Goal: Information Seeking & Learning: Check status

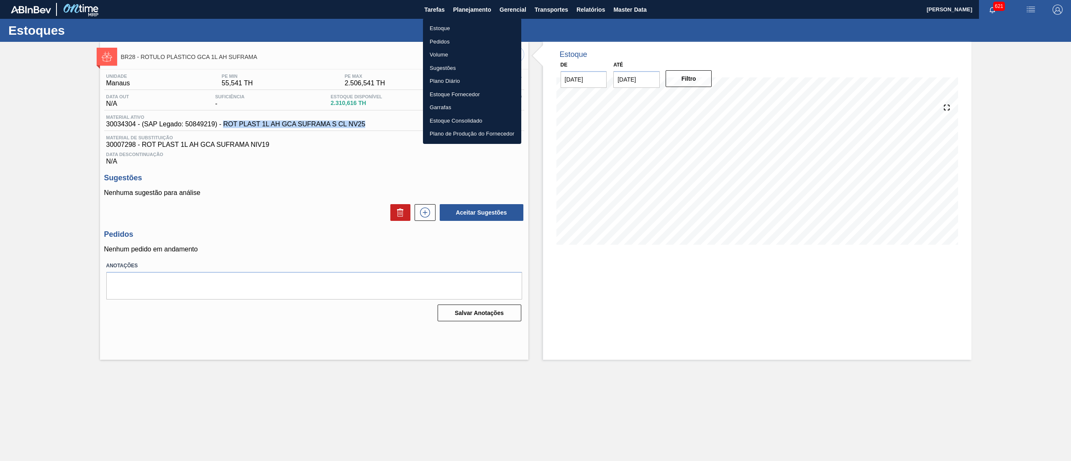
click at [471, 23] on li "Estoque" at bounding box center [472, 28] width 98 height 13
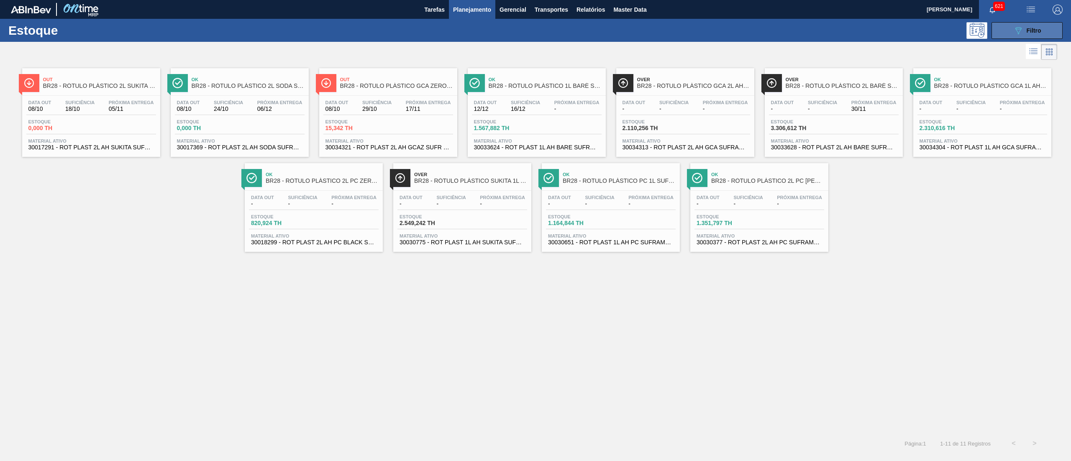
click at [1001, 30] on button "089F7B8B-B2A5-4AFE-B5C0-19BA573D28AC Filtro" at bounding box center [1027, 30] width 71 height 17
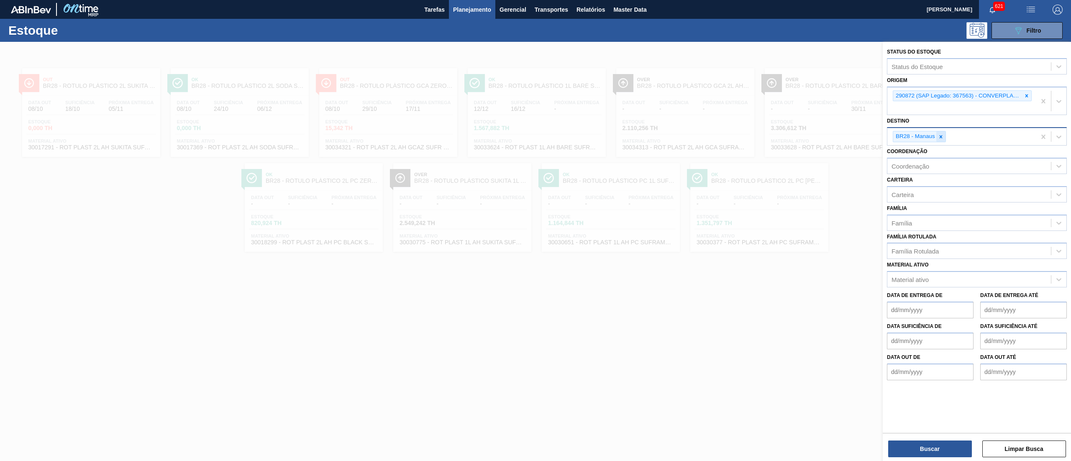
click at [943, 137] on icon at bounding box center [941, 137] width 6 height 6
type input "PIRA"
click at [930, 162] on div "BR13 - Piraí" at bounding box center [977, 156] width 180 height 15
click at [1025, 95] on icon at bounding box center [1027, 96] width 6 height 6
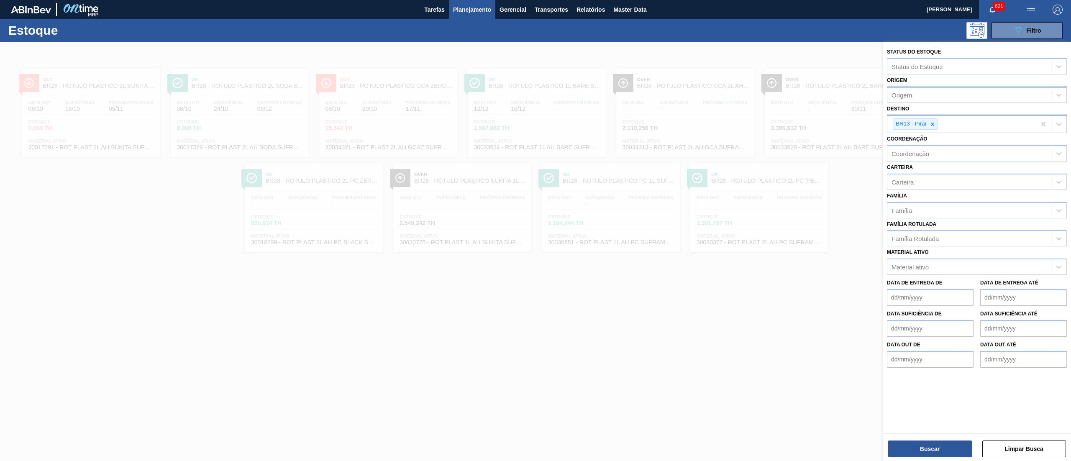
click at [919, 200] on div "Família Família" at bounding box center [977, 204] width 180 height 28
click at [925, 215] on div "Família" at bounding box center [969, 210] width 164 height 12
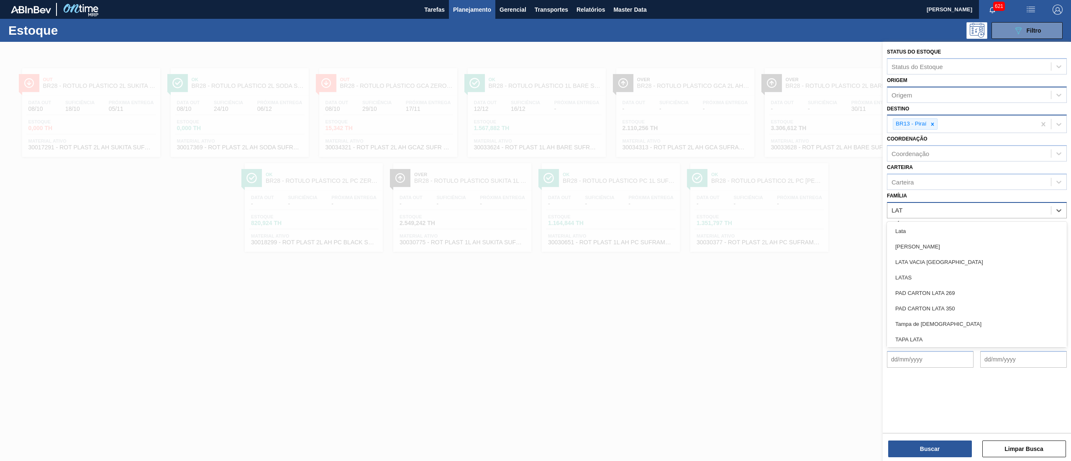
type input "LATA"
click at [927, 230] on div "Lata" at bounding box center [977, 230] width 180 height 15
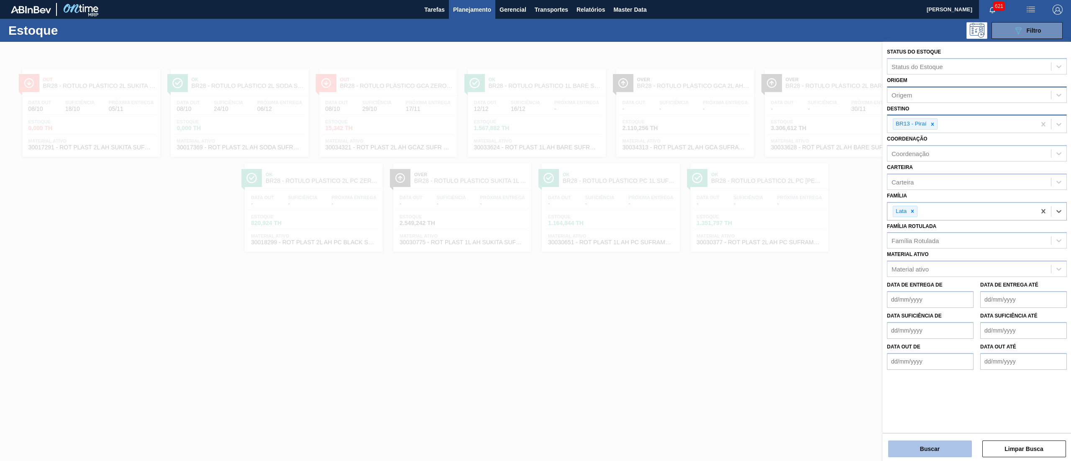
click at [930, 445] on button "Buscar" at bounding box center [930, 449] width 84 height 17
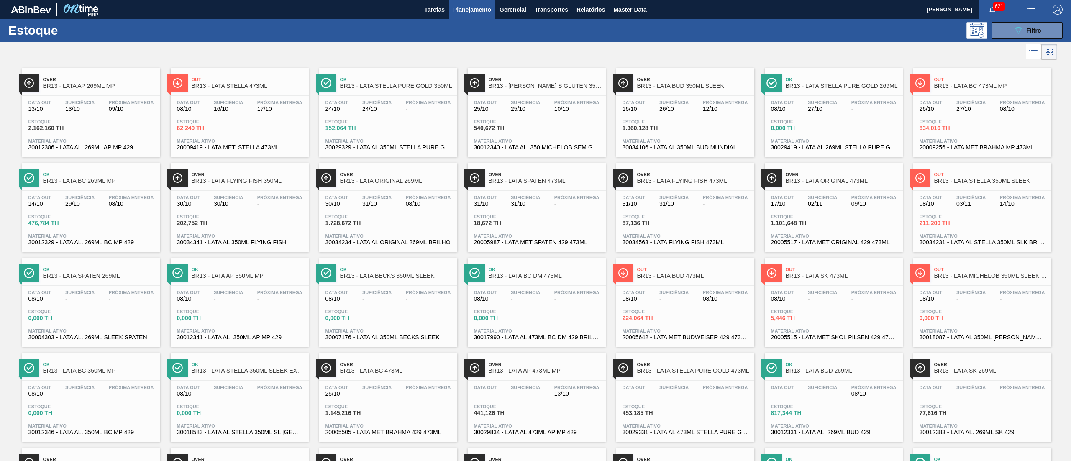
click at [117, 243] on span "30012329 - LATA AL. 269ML BC MP 429" at bounding box center [91, 242] width 126 height 6
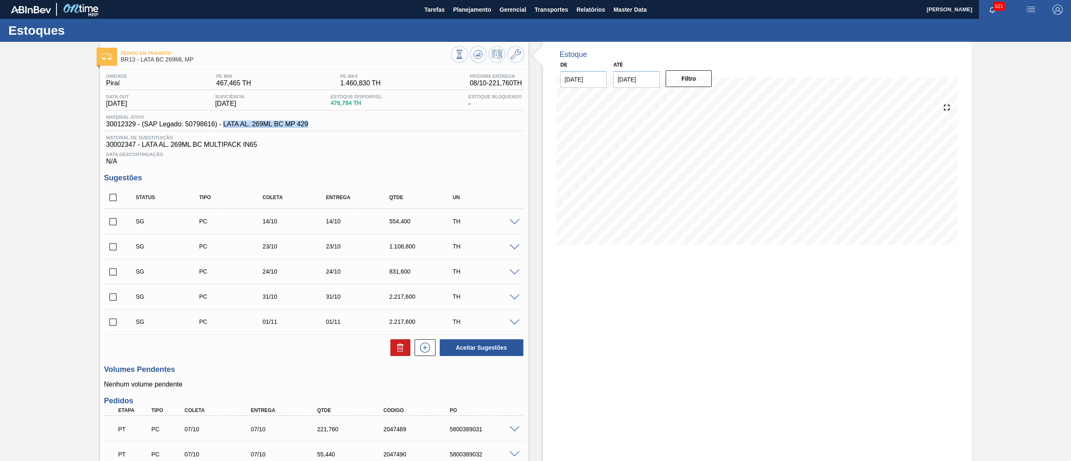
drag, startPoint x: 316, startPoint y: 125, endPoint x: 223, endPoint y: 128, distance: 92.9
click at [223, 128] on div "Material ativo 30012329 - (SAP Legado: 50798616) - LATA AL. 269ML BC MP 429" at bounding box center [314, 123] width 420 height 16
copy span "LATA AL. 269ML BC MP 429"
click at [481, 13] on span "Planejamento" at bounding box center [472, 10] width 38 height 10
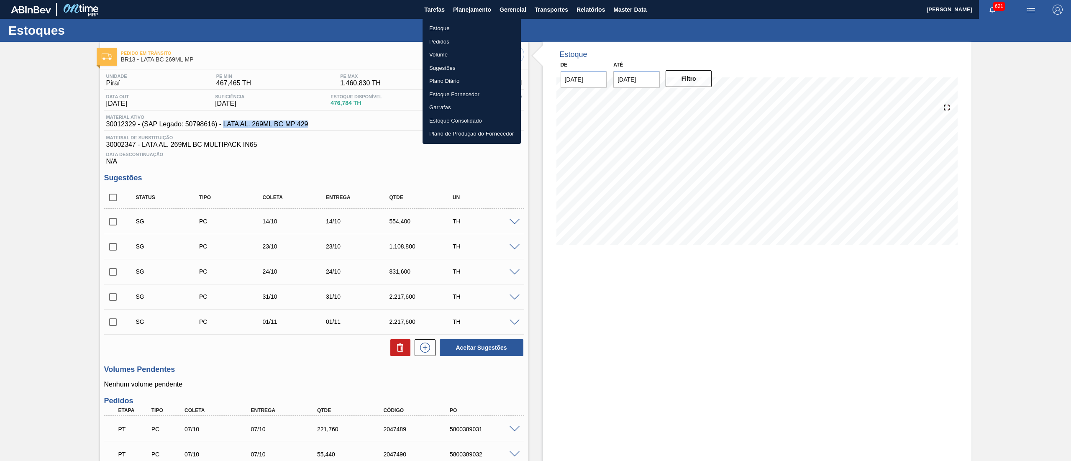
click at [463, 25] on li "Estoque" at bounding box center [472, 28] width 98 height 13
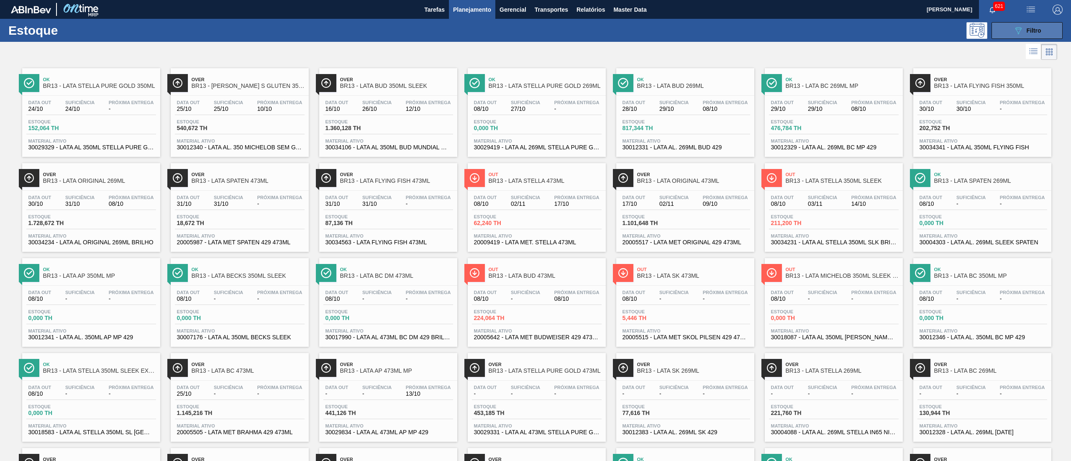
click at [1007, 23] on button "089F7B8B-B2A5-4AFE-B5C0-19BA573D28AC Filtro" at bounding box center [1027, 30] width 71 height 17
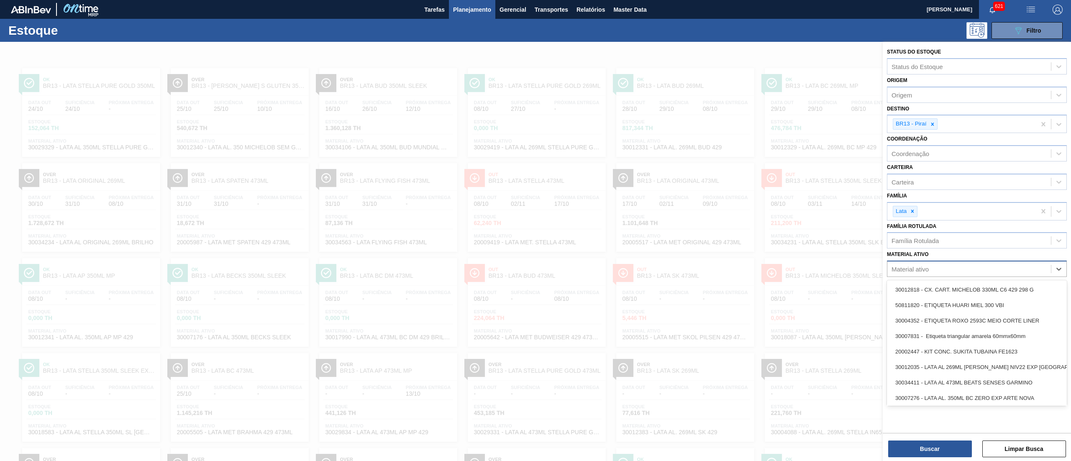
click at [935, 268] on div "Material ativo" at bounding box center [969, 269] width 164 height 12
paste ativo "30036581"
type ativo "30036581"
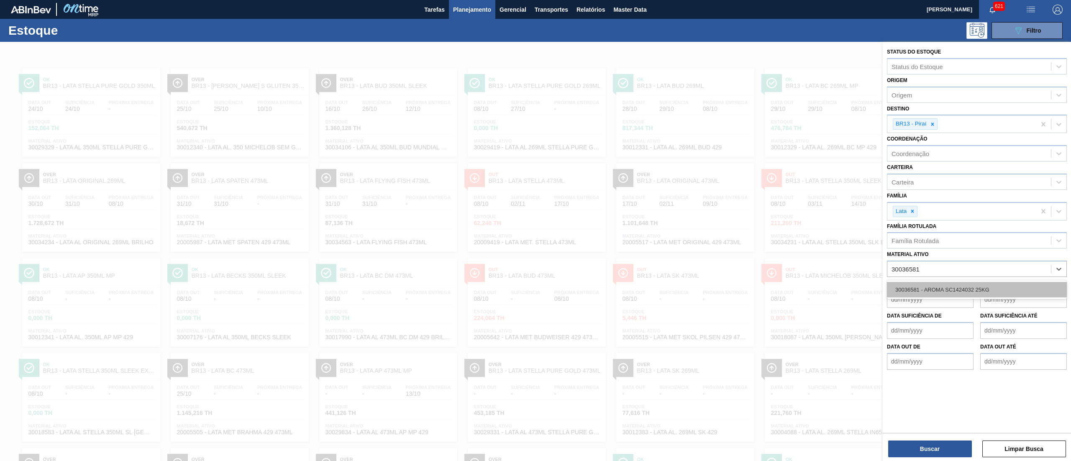
click at [940, 283] on div "30036581 - AROMA SC1424032 25KG" at bounding box center [977, 289] width 180 height 15
click at [911, 215] on div at bounding box center [912, 211] width 9 height 10
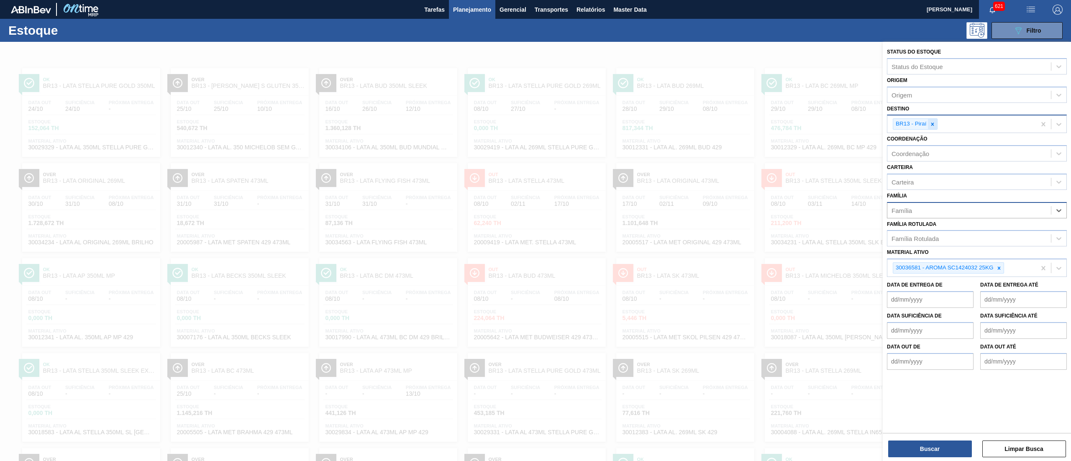
click at [931, 123] on icon at bounding box center [933, 124] width 6 height 6
click at [899, 443] on button "Buscar" at bounding box center [930, 449] width 84 height 17
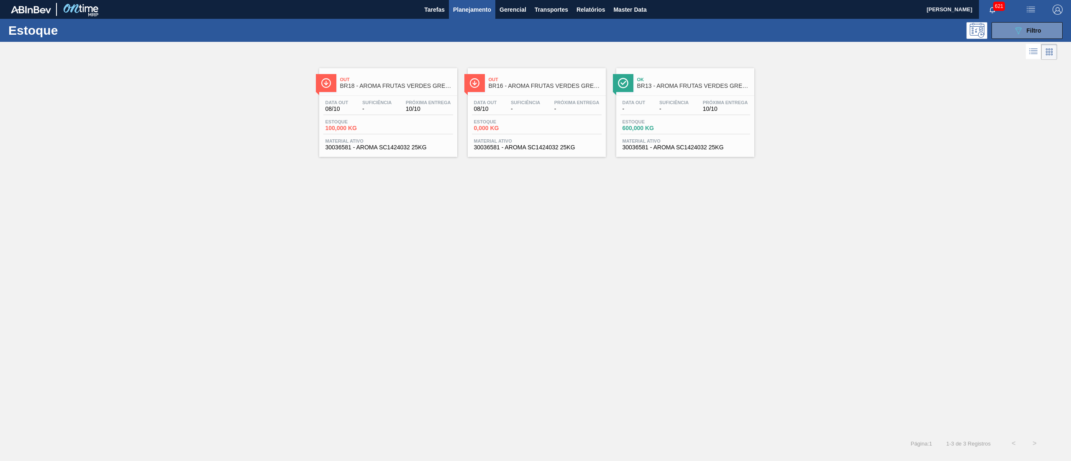
click at [687, 141] on span "Material ativo" at bounding box center [686, 140] width 126 height 5
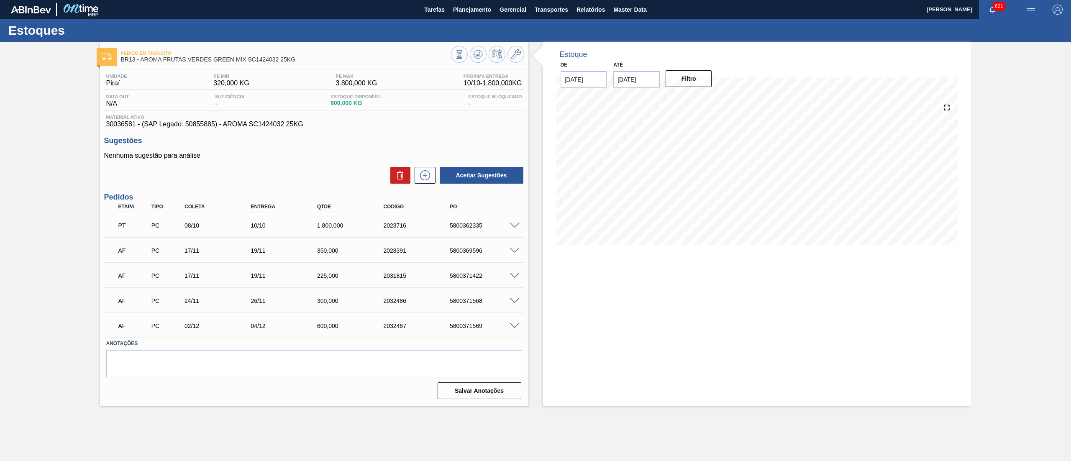
click at [539, 238] on div "Estoque De 08/10/2025 Até 22/10/2025 Filtro" at bounding box center [749, 224] width 443 height 364
click at [427, 175] on icon at bounding box center [424, 175] width 13 height 10
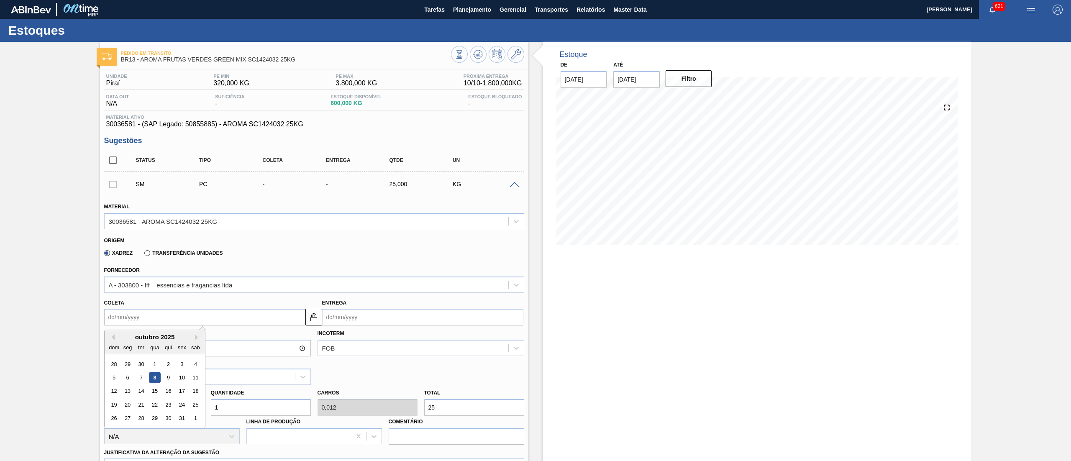
click at [126, 324] on input "Coleta" at bounding box center [204, 317] width 201 height 17
click at [128, 395] on div "13" at bounding box center [127, 391] width 11 height 11
type input "[DATE]"
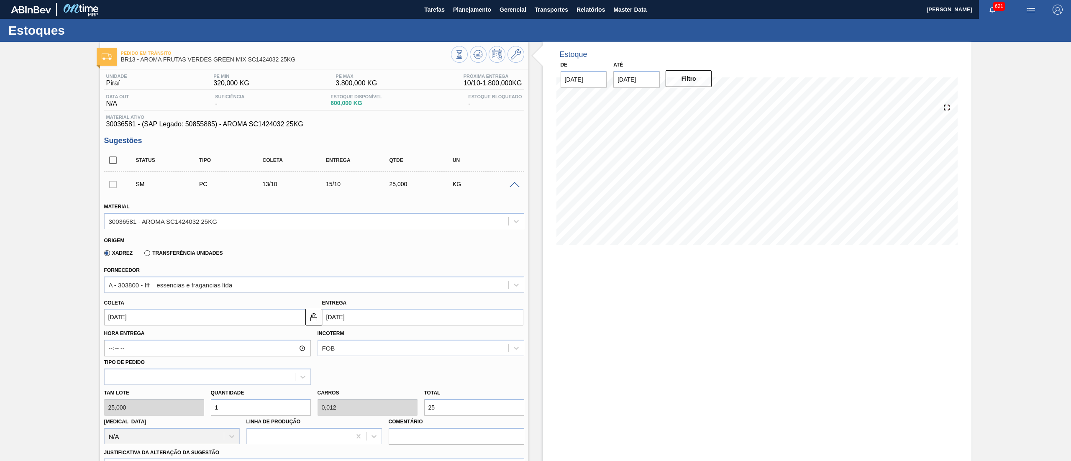
click at [163, 407] on div "Tam lote 25,000 Quantidade 1 Carros 0,012 Total 25 Doca N/A Linha de Produção C…" at bounding box center [314, 415] width 427 height 60
type input "4"
type input "0,05"
type input "100"
click at [174, 403] on div "Tam lote 25,000 Quantidade 4 Carros 0,05 Total 100 Doca N/A Linha de Produção C…" at bounding box center [314, 415] width 427 height 60
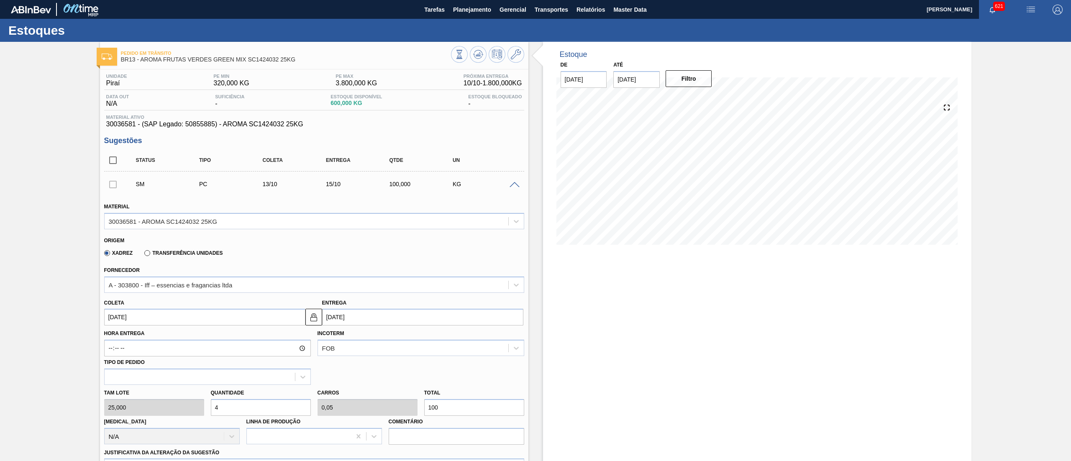
type input "5"
type input "0,063"
type input "125"
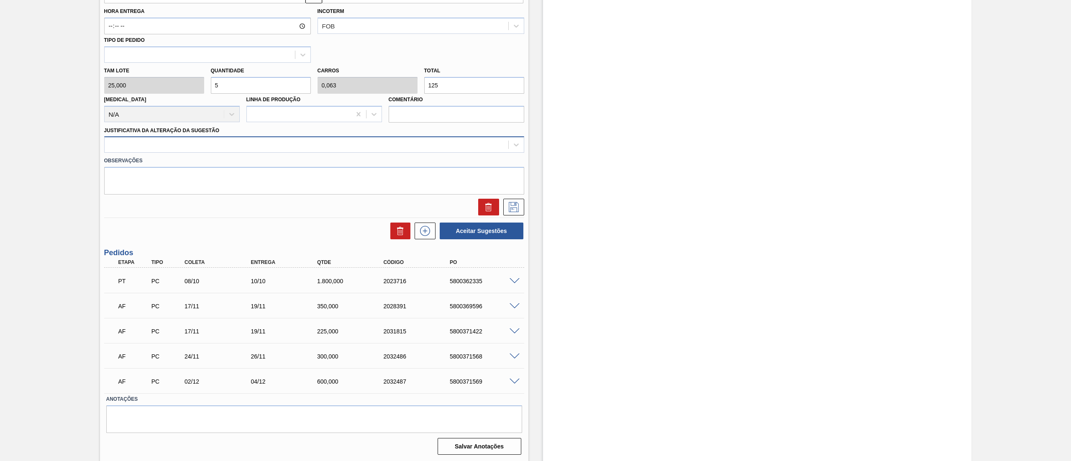
type input "5"
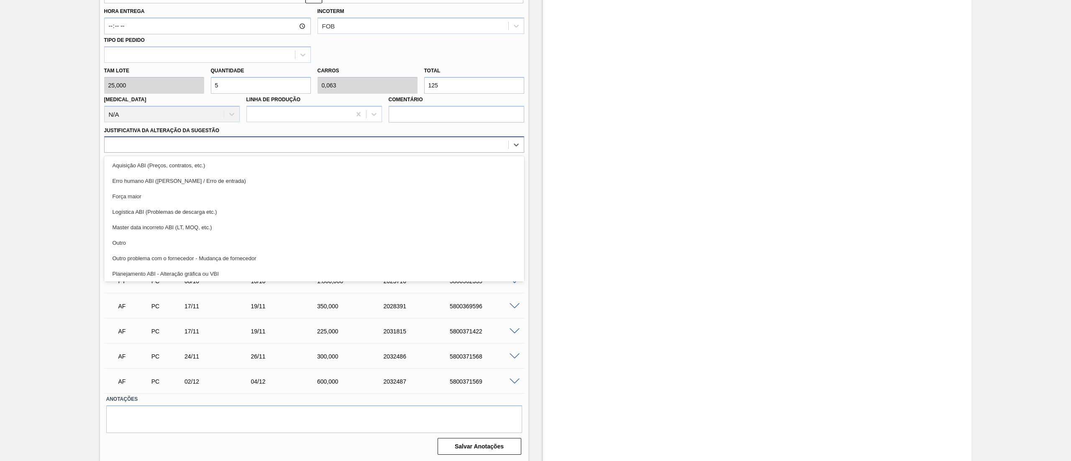
click at [123, 140] on div at bounding box center [307, 145] width 404 height 12
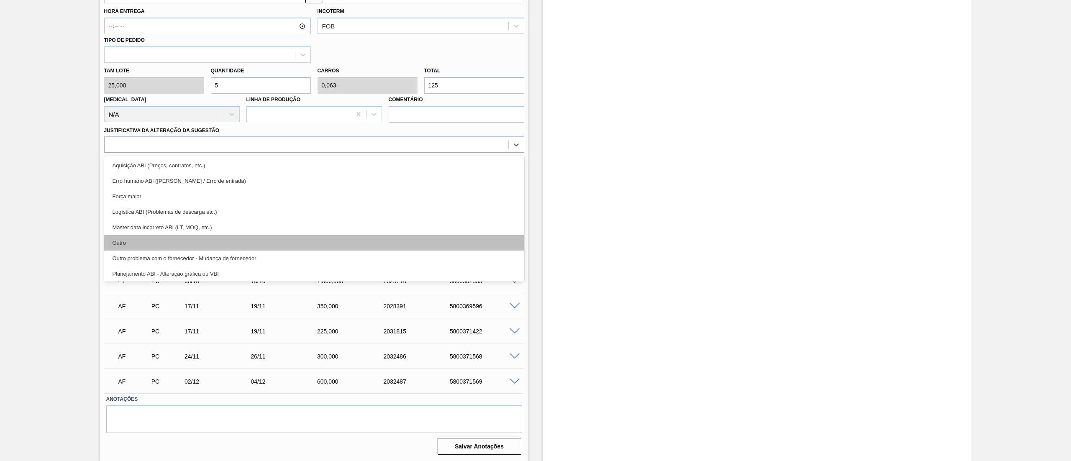
click at [172, 235] on div "Outro" at bounding box center [314, 242] width 420 height 15
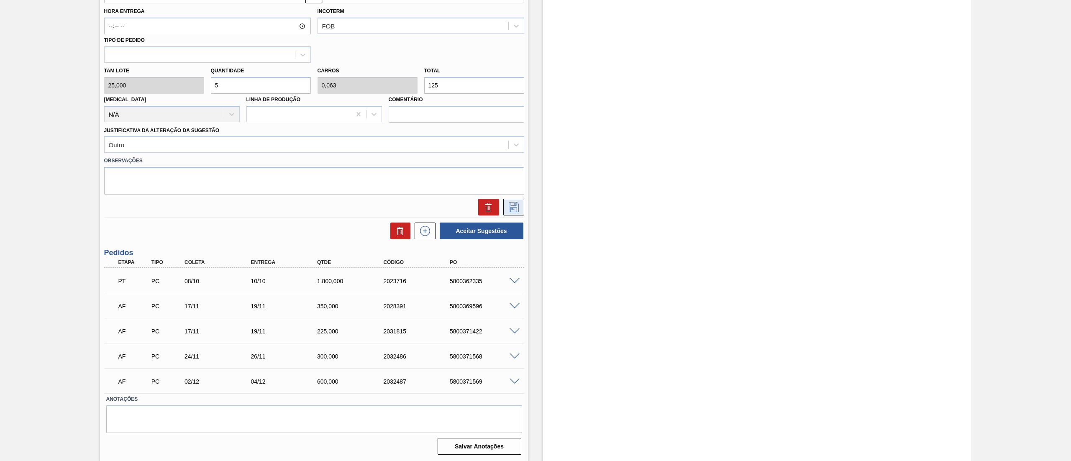
click at [510, 211] on icon at bounding box center [514, 207] width 10 height 10
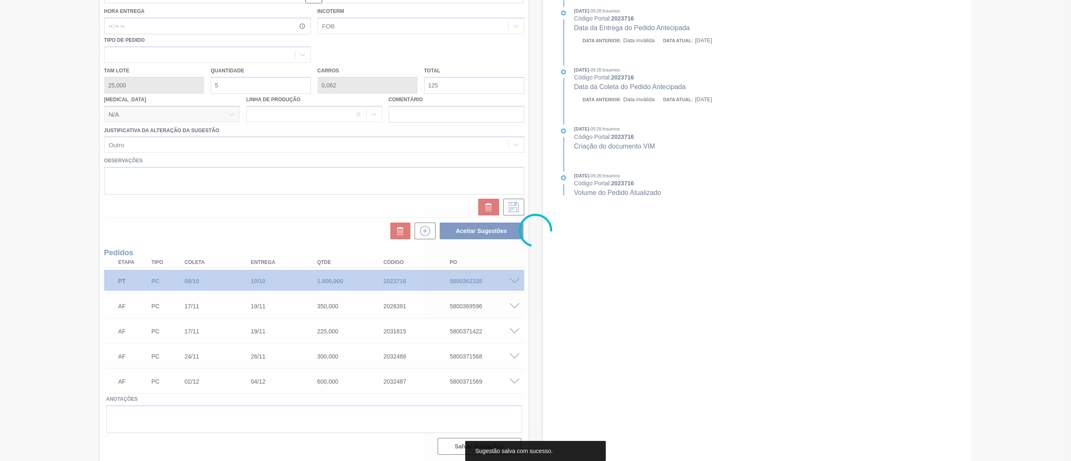
scroll to position [0, 0]
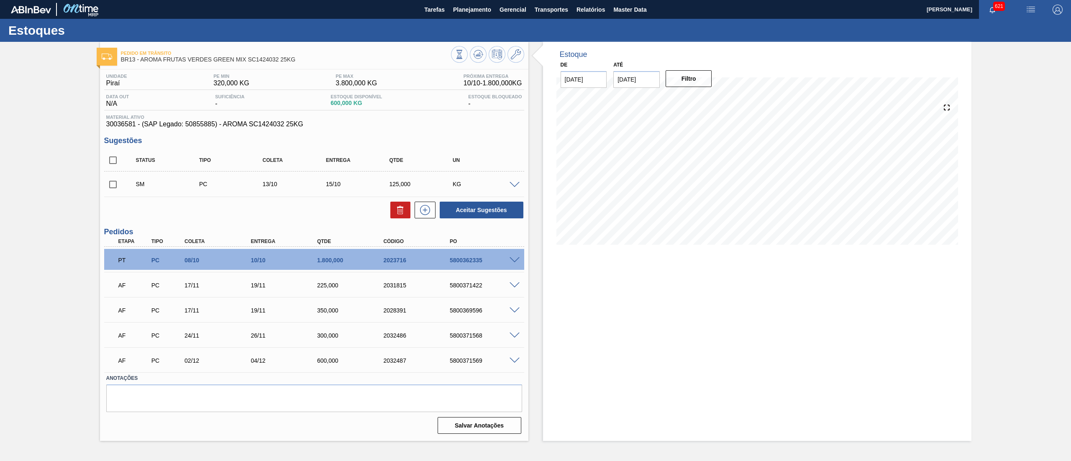
click at [113, 182] on input "checkbox" at bounding box center [113, 185] width 18 height 18
click at [499, 207] on button "Aceitar Sugestões" at bounding box center [482, 210] width 84 height 17
checkbox input "false"
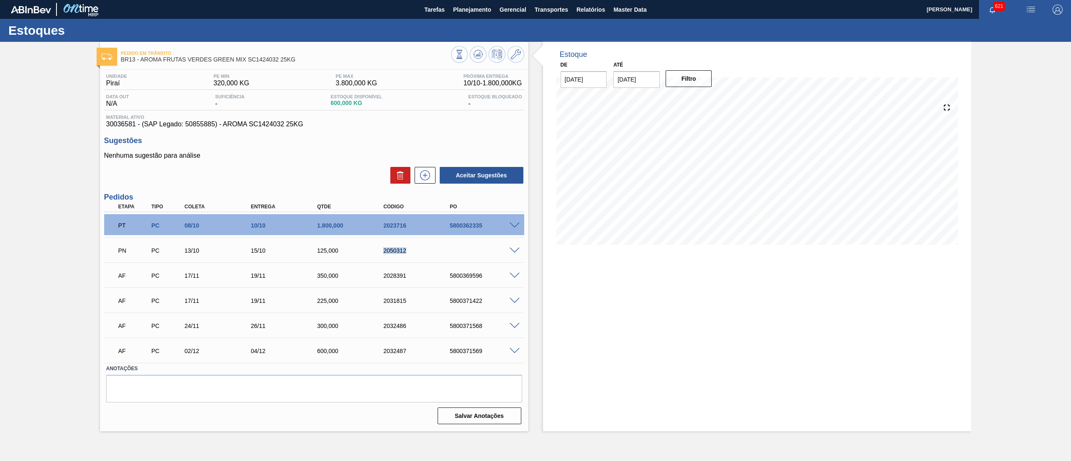
drag, startPoint x: 423, startPoint y: 254, endPoint x: 357, endPoint y: 254, distance: 66.5
click at [357, 254] on div "PN PC 13/10 15/10 125,000 2050312" at bounding box center [312, 249] width 398 height 17
copy div "2050312"
click at [477, 15] on button "Planejamento" at bounding box center [472, 9] width 46 height 19
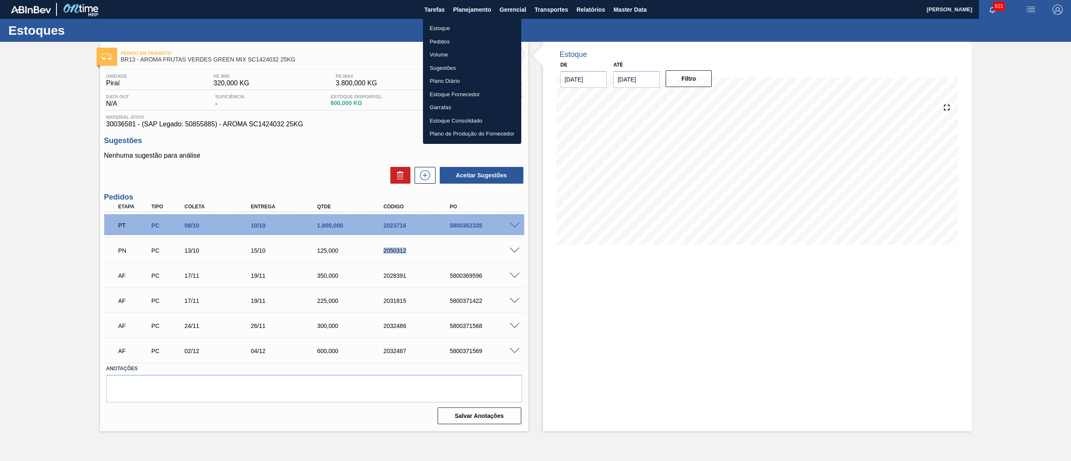
click at [455, 41] on li "Pedidos" at bounding box center [472, 41] width 98 height 13
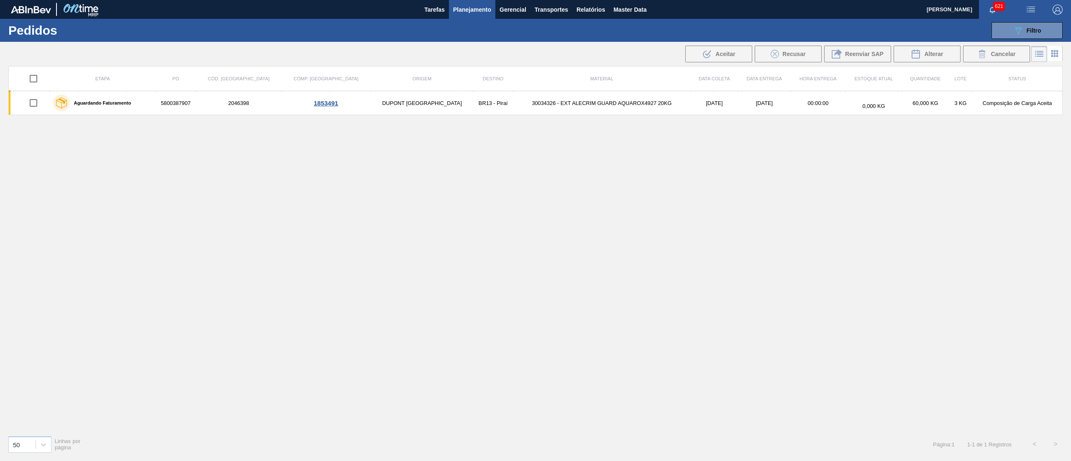
click at [464, 15] on button "Planejamento" at bounding box center [472, 9] width 46 height 19
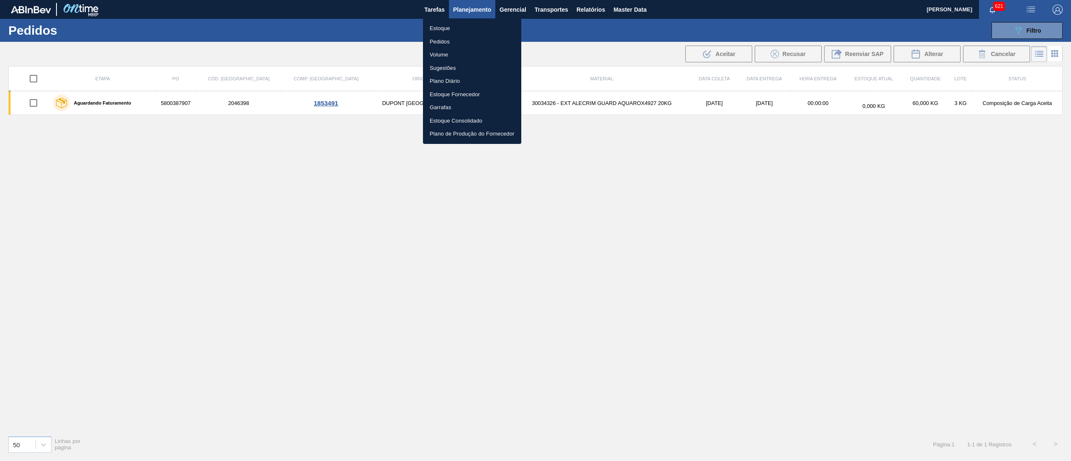
click at [442, 43] on li "Pedidos" at bounding box center [472, 41] width 98 height 13
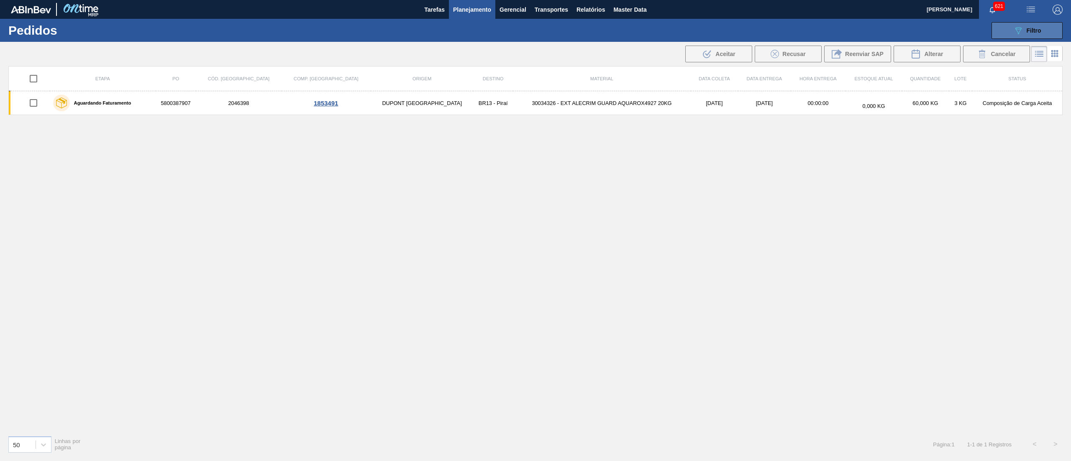
click at [1023, 35] on button "089F7B8B-B2A5-4AFE-B5C0-19BA573D28AC Filtro" at bounding box center [1027, 30] width 71 height 17
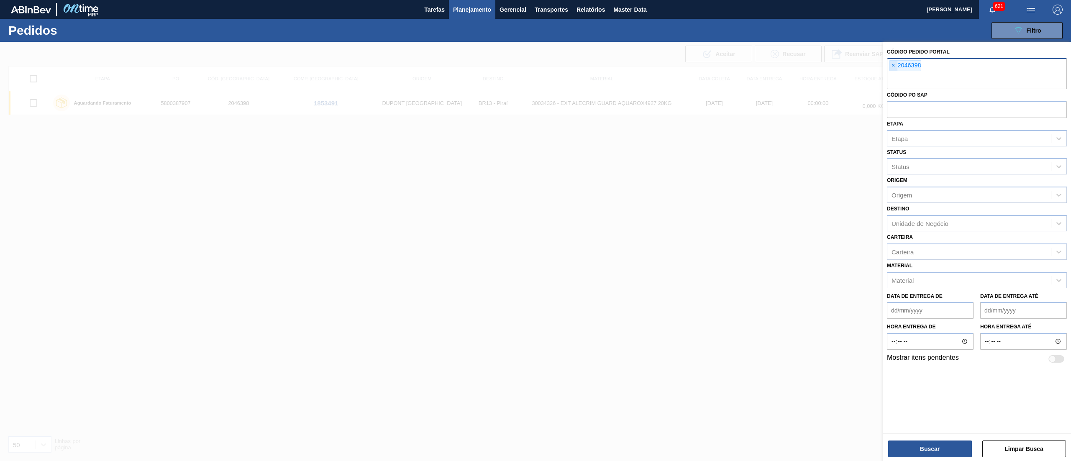
click at [890, 69] on span "×" at bounding box center [893, 66] width 8 height 10
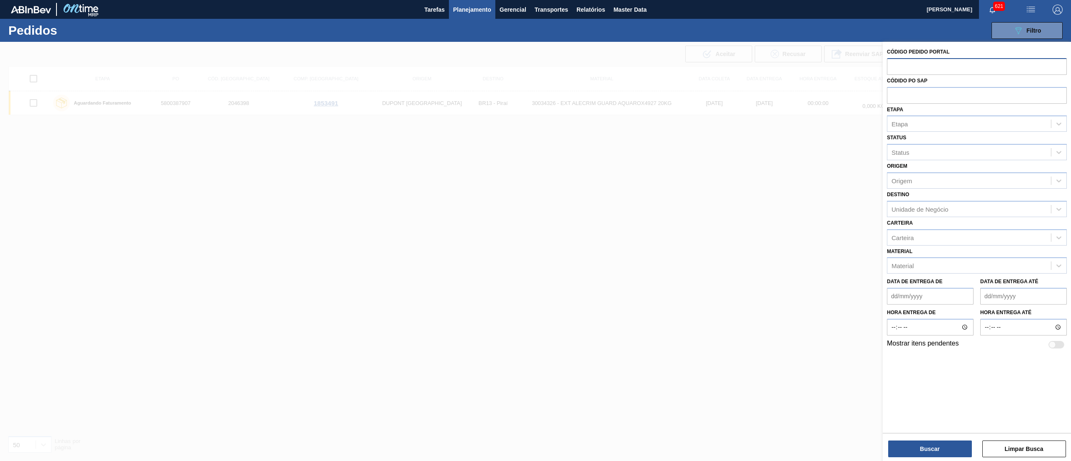
paste input "2042499"
type input "2042499"
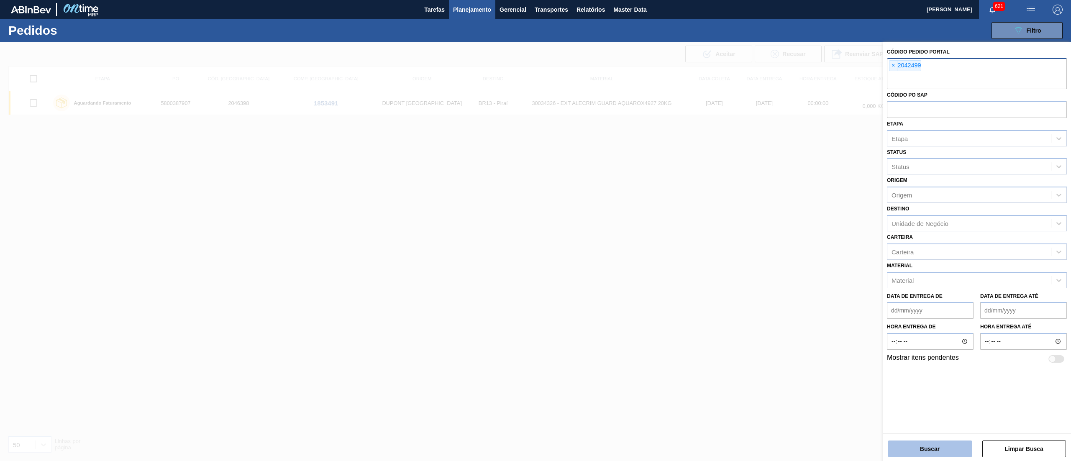
click at [925, 449] on button "Buscar" at bounding box center [930, 449] width 84 height 17
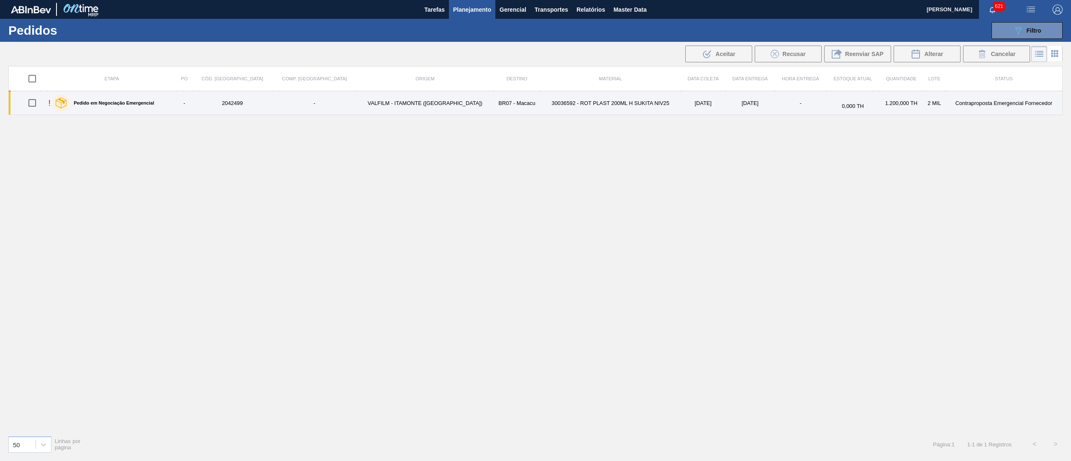
click at [540, 110] on td "30036592 - ROT PLAST 200ML H SUKITA NIV25" at bounding box center [610, 103] width 141 height 24
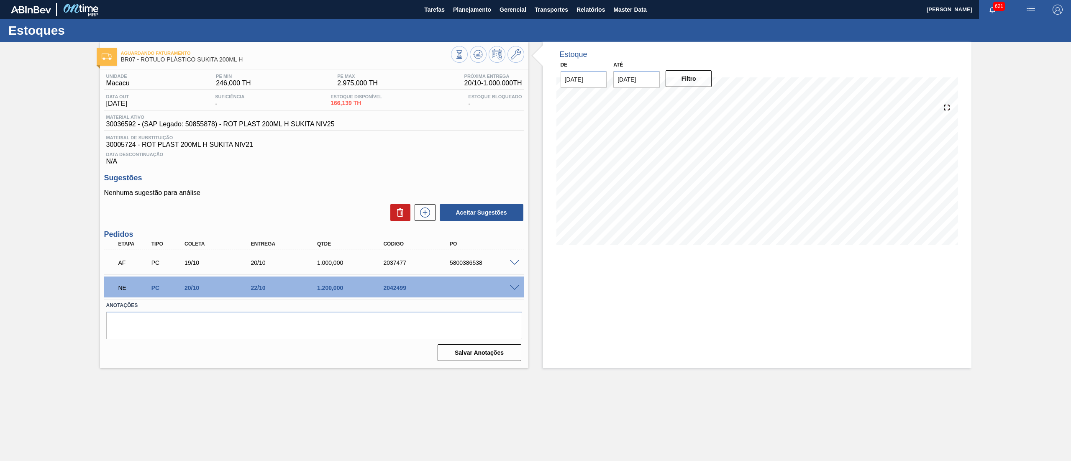
click at [516, 287] on span at bounding box center [515, 288] width 10 height 6
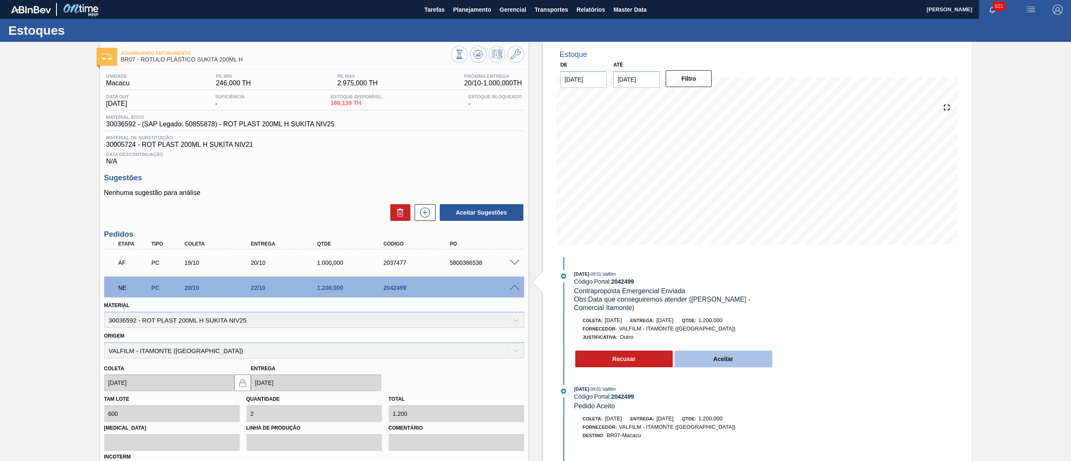
click at [712, 356] on button "Aceitar" at bounding box center [723, 359] width 98 height 17
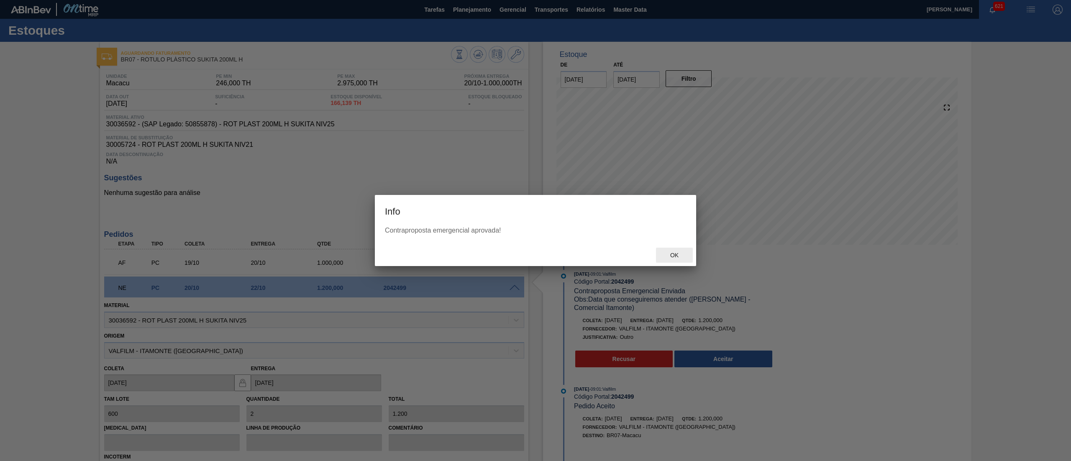
click at [682, 252] on span "Ok" at bounding box center [675, 255] width 22 height 7
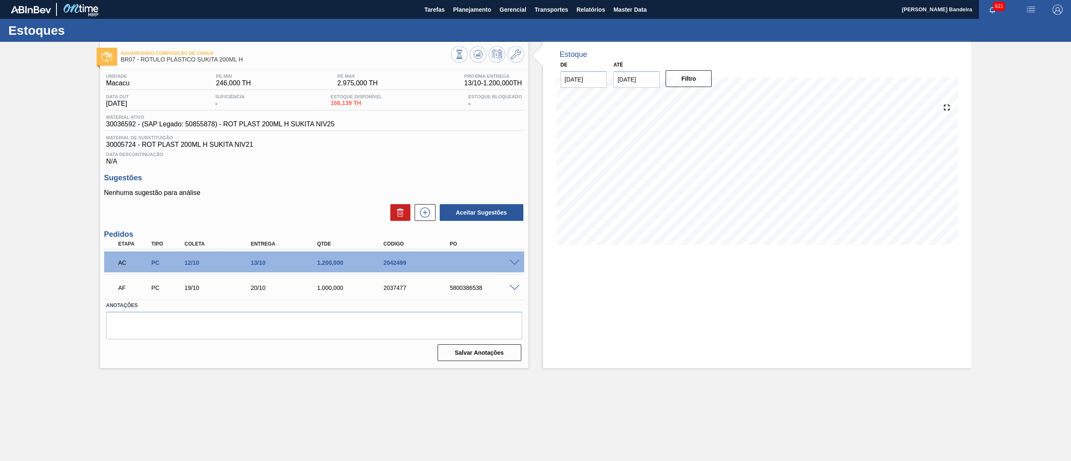
click at [513, 263] on span at bounding box center [515, 263] width 10 height 6
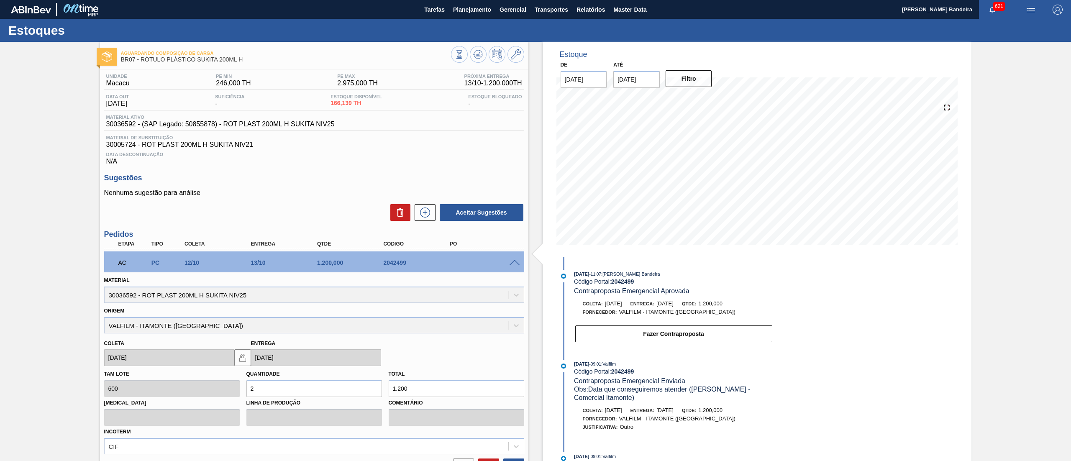
click at [513, 263] on span at bounding box center [515, 263] width 10 height 6
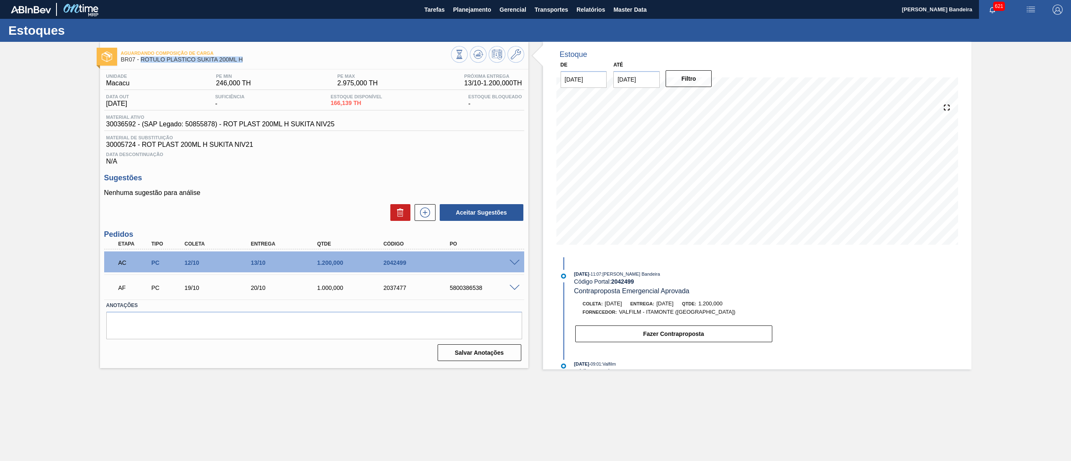
drag, startPoint x: 250, startPoint y: 59, endPoint x: 141, endPoint y: 60, distance: 108.8
click at [141, 60] on span "BR07 - RÓTULO PLÁSTICO SUKITA 200ML H" at bounding box center [286, 59] width 330 height 6
copy span "RÓTULO PLÁSTICO SUKITA 200ML H"
click at [484, 6] on span "Planejamento" at bounding box center [472, 10] width 38 height 10
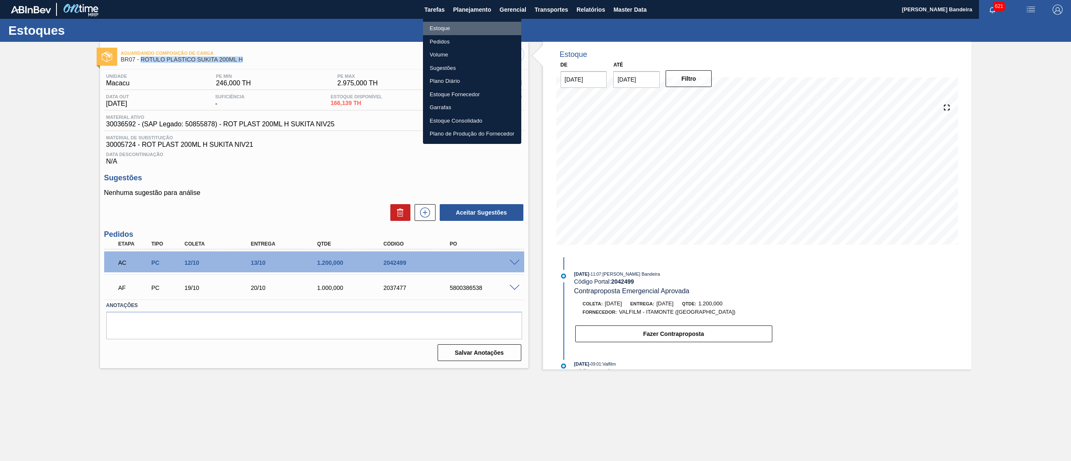
click at [482, 23] on li "Estoque" at bounding box center [472, 28] width 98 height 13
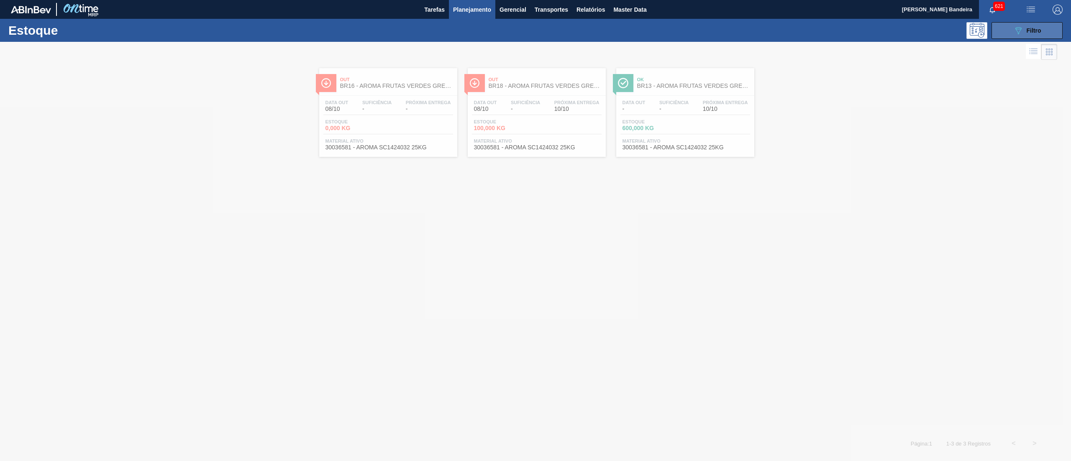
click at [1025, 33] on div "089F7B8B-B2A5-4AFE-B5C0-19BA573D28AC Filtro" at bounding box center [1027, 31] width 28 height 10
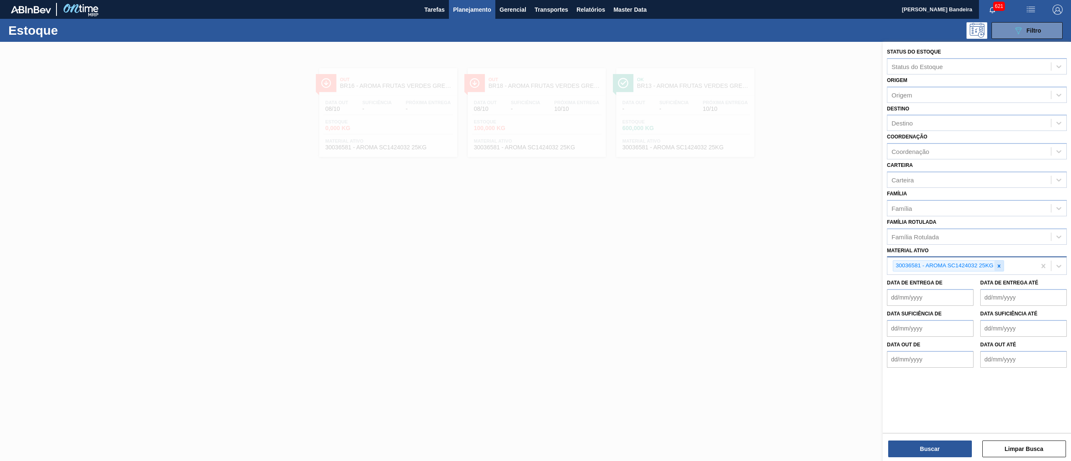
click at [999, 269] on div at bounding box center [998, 266] width 9 height 10
click at [961, 236] on div "Família Rotulada" at bounding box center [969, 237] width 164 height 12
paste Rotulada "RÓTULO PLÁSTICO SUKITA 200ML H"
type Rotulada "RÓTULO PLÁSTICO SUKITA 200M"
click at [969, 257] on div "RÓTULO PLÁSTICO SUKITA 200ML H" at bounding box center [977, 257] width 180 height 15
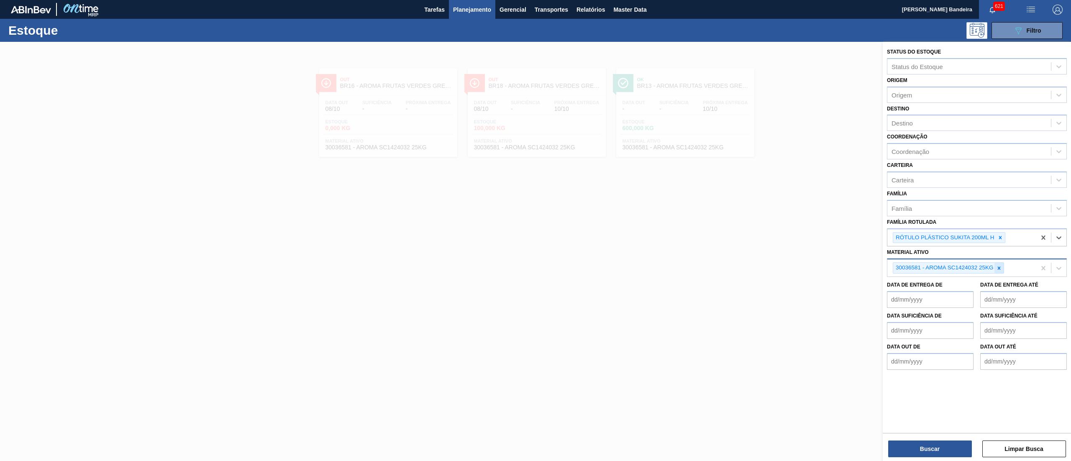
click at [1001, 267] on icon at bounding box center [999, 268] width 6 height 6
click at [928, 438] on div "Buscar Limpar Busca" at bounding box center [977, 444] width 188 height 23
click at [928, 447] on button "Buscar" at bounding box center [930, 449] width 84 height 17
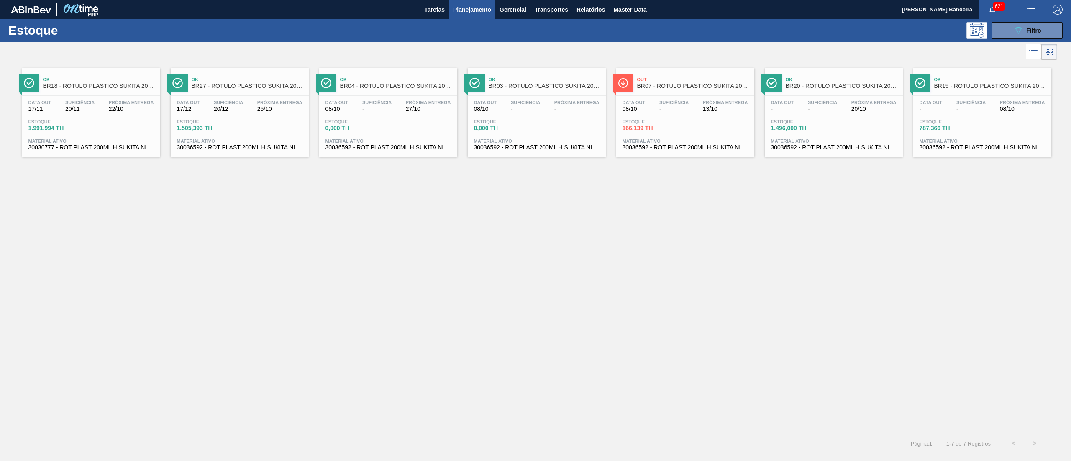
click at [141, 136] on div "Data out 17/11 Suficiência 20/11 Próxima Entrega 22/10 Estoque 1.991,994 TH Mat…" at bounding box center [91, 124] width 138 height 57
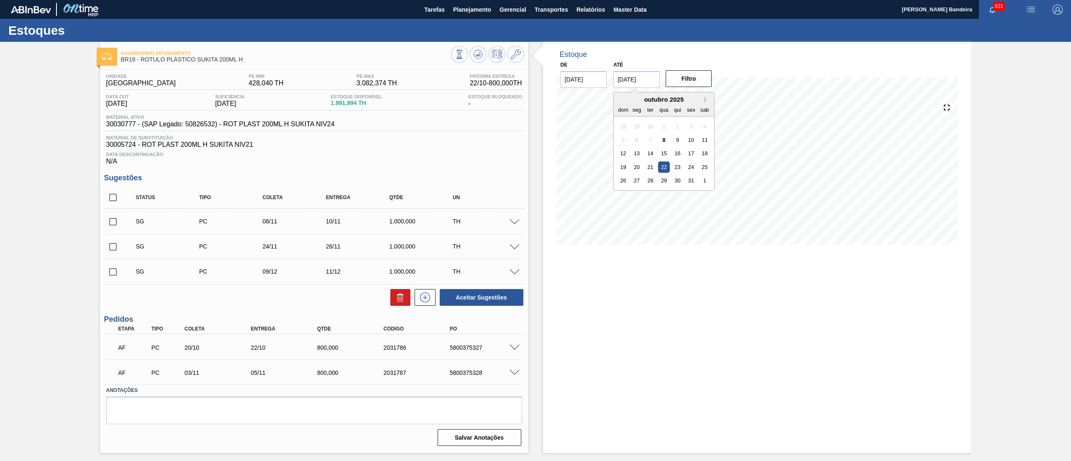
click at [645, 80] on input "[DATE]" at bounding box center [636, 79] width 46 height 17
click at [708, 97] on button "Next Month" at bounding box center [707, 100] width 6 height 6
click at [702, 140] on div "13" at bounding box center [704, 139] width 11 height 11
type input "[DATE]"
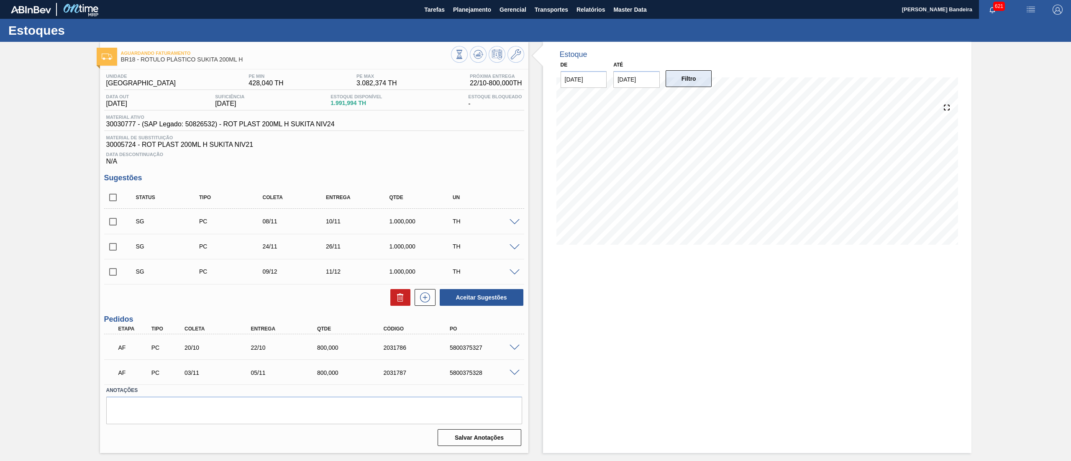
click at [703, 80] on button "Filtro" at bounding box center [689, 78] width 46 height 17
click at [519, 224] on span at bounding box center [515, 222] width 10 height 6
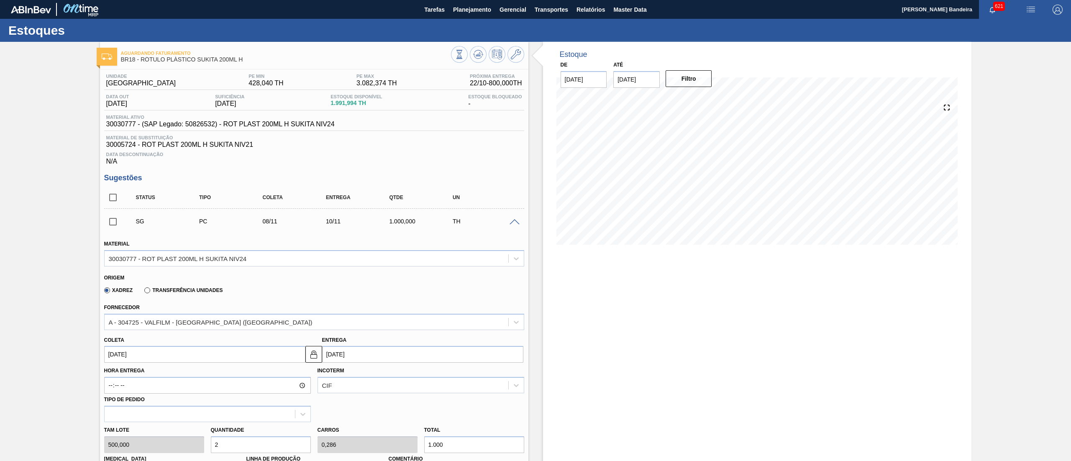
click at [519, 224] on div at bounding box center [515, 221] width 17 height 6
click at [511, 228] on div "SG PC 08/11 10/11 1.000,000 TH" at bounding box center [314, 221] width 420 height 21
click at [513, 225] on span at bounding box center [515, 222] width 10 height 6
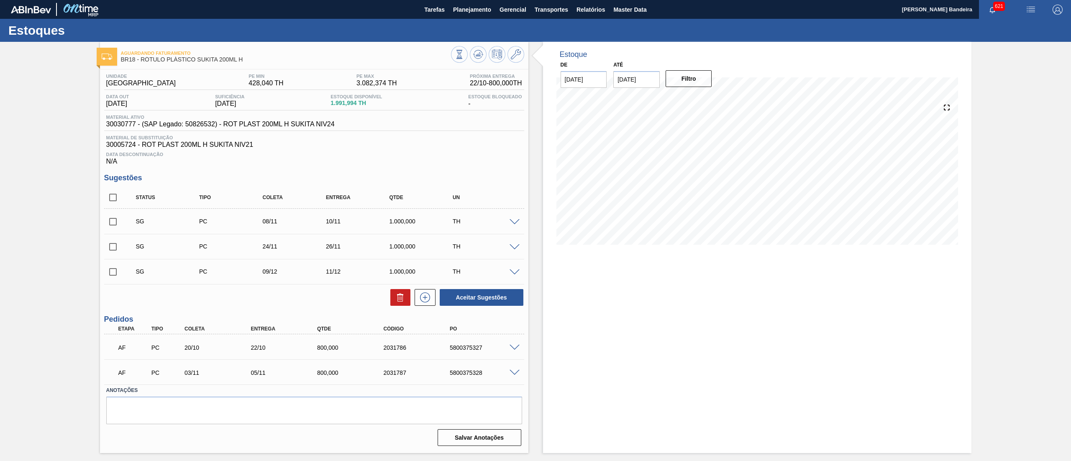
click at [512, 348] on span at bounding box center [515, 348] width 10 height 6
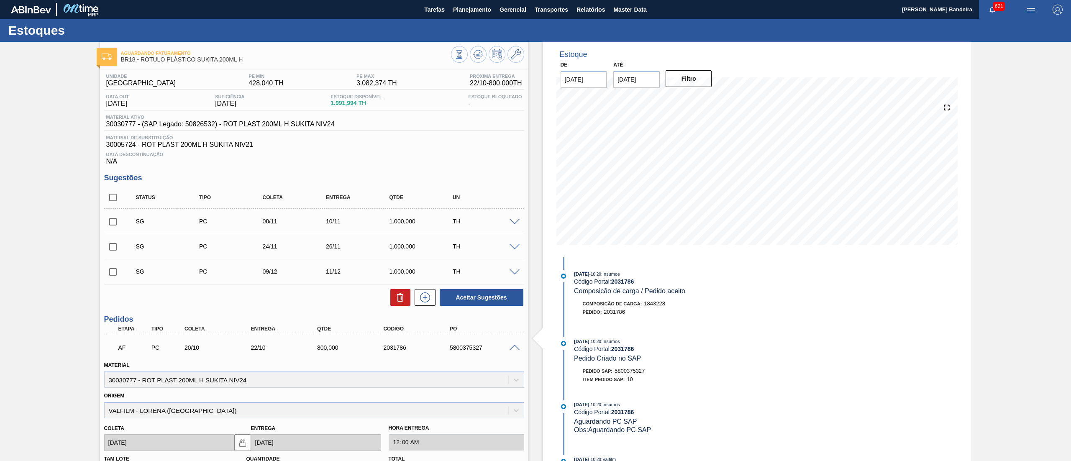
click at [510, 347] on span at bounding box center [515, 348] width 10 height 6
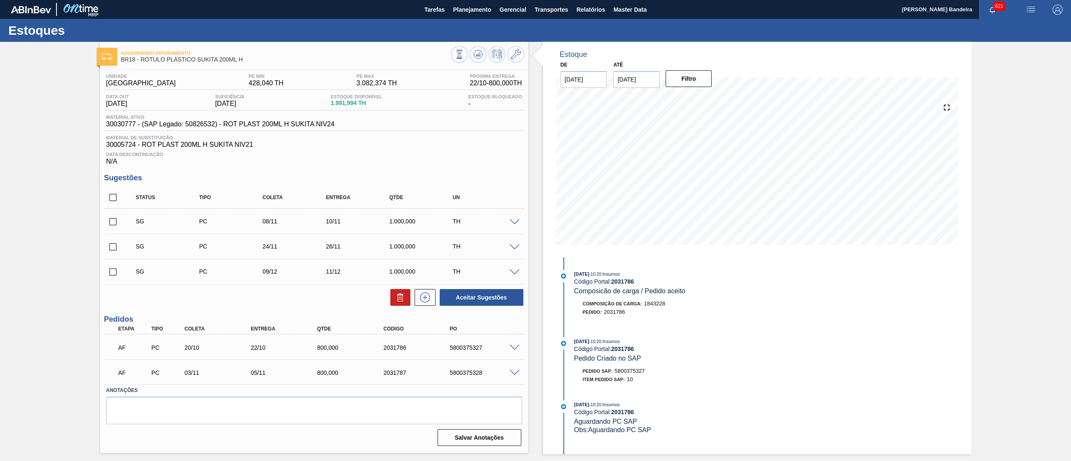
click at [523, 63] on div at bounding box center [487, 55] width 73 height 19
click at [516, 58] on icon at bounding box center [516, 54] width 10 height 10
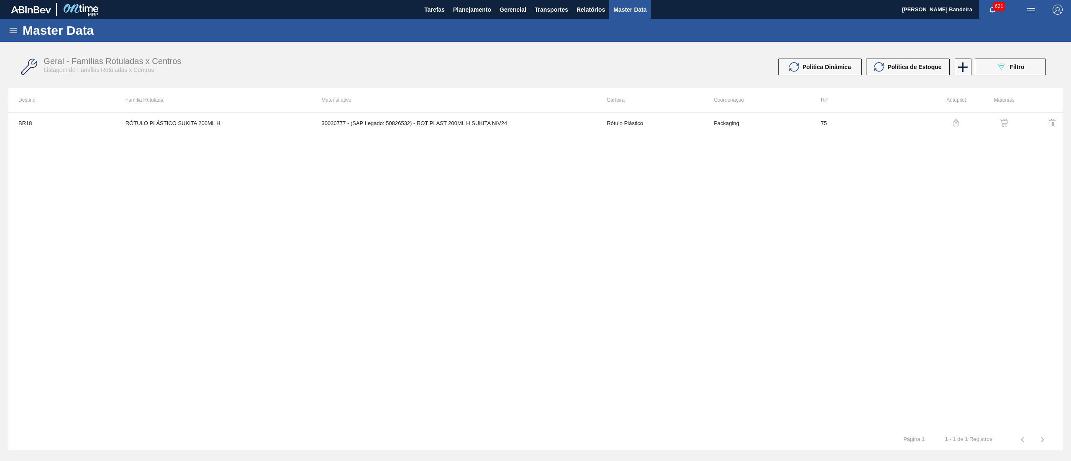
click at [1004, 122] on img "button" at bounding box center [1004, 123] width 8 height 8
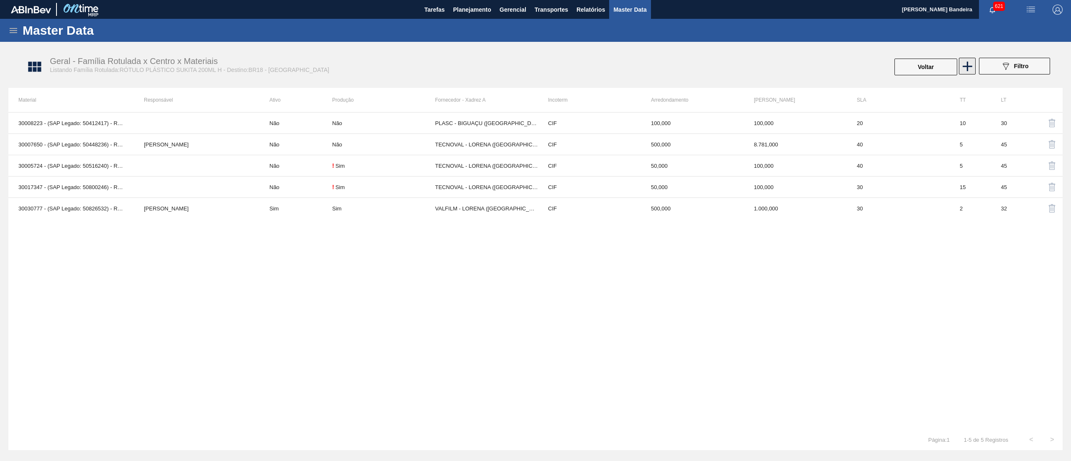
click at [962, 70] on icon at bounding box center [967, 66] width 16 height 16
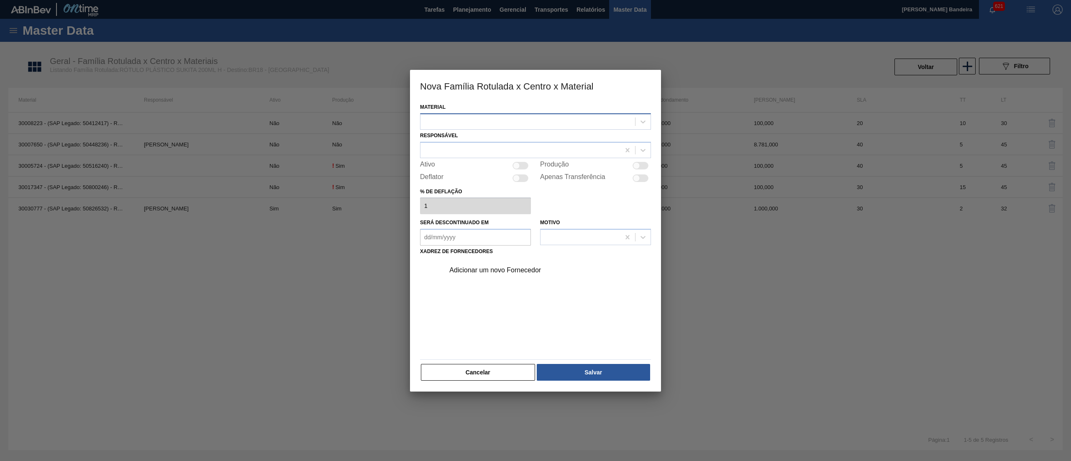
click at [454, 120] on div at bounding box center [527, 121] width 215 height 12
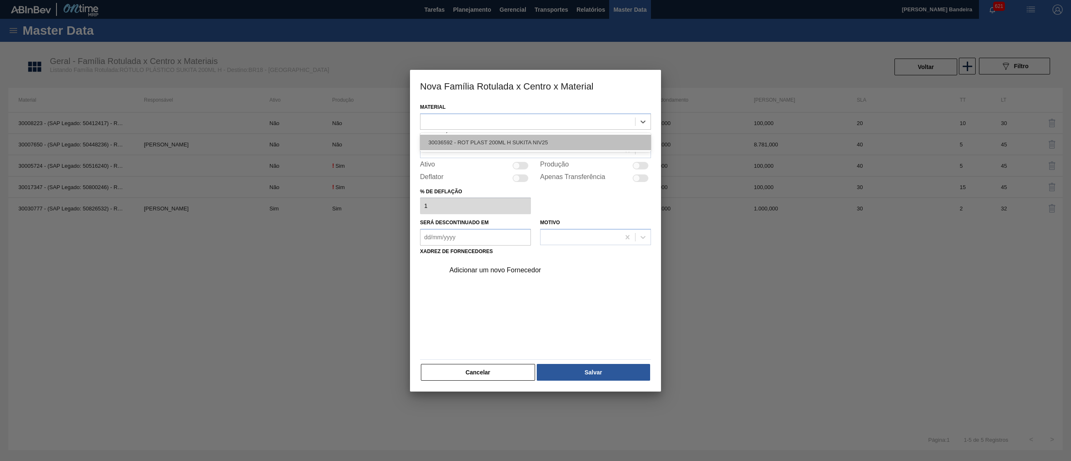
click at [462, 137] on div "30036592 - ROT PLAST 200ML H SUKITA NIV25" at bounding box center [535, 142] width 231 height 15
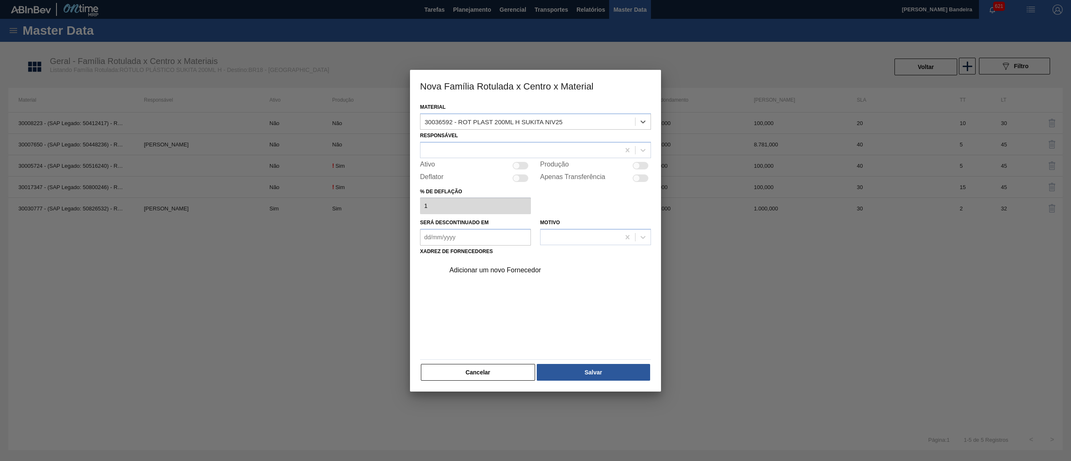
click at [474, 269] on div "Adicionar um novo Fornecedor" at bounding box center [531, 270] width 164 height 8
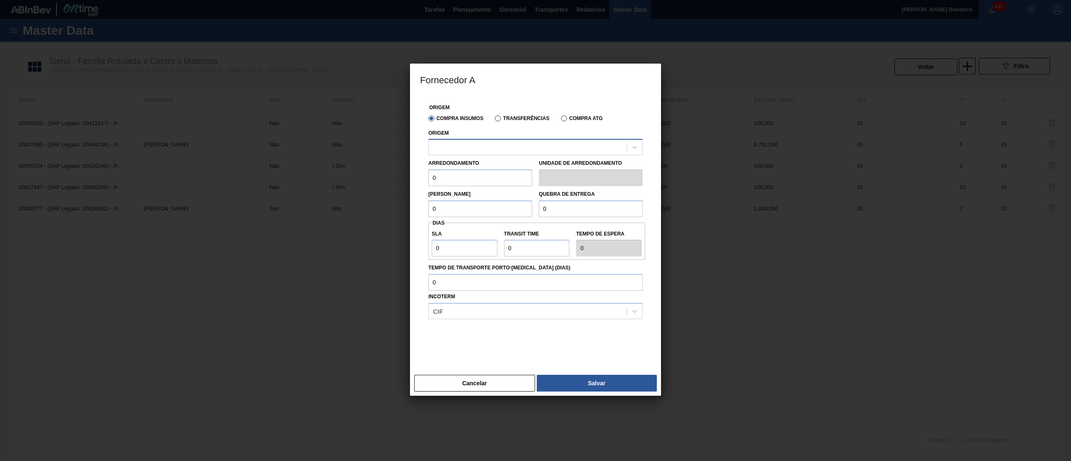
click at [492, 151] on div at bounding box center [528, 147] width 198 height 12
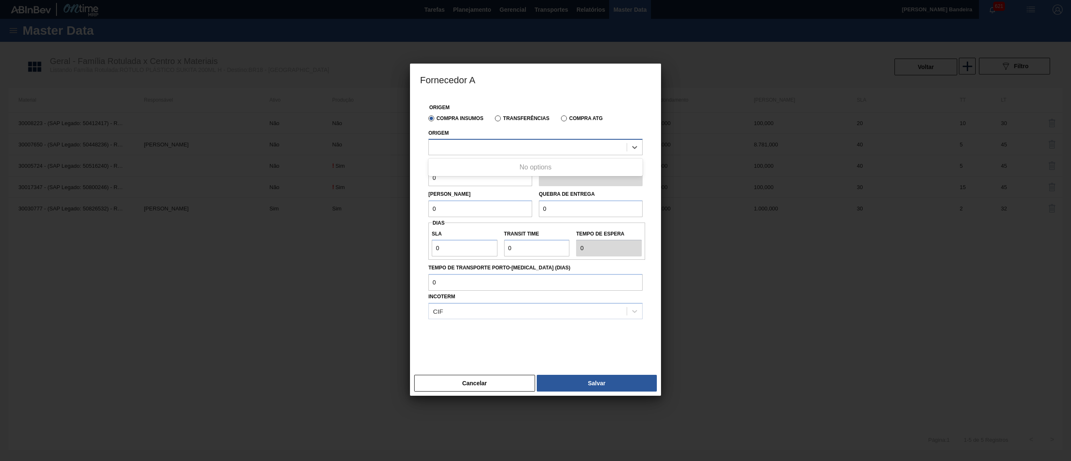
click at [492, 151] on div at bounding box center [528, 147] width 198 height 12
click at [476, 385] on button "Cancelar" at bounding box center [474, 383] width 121 height 17
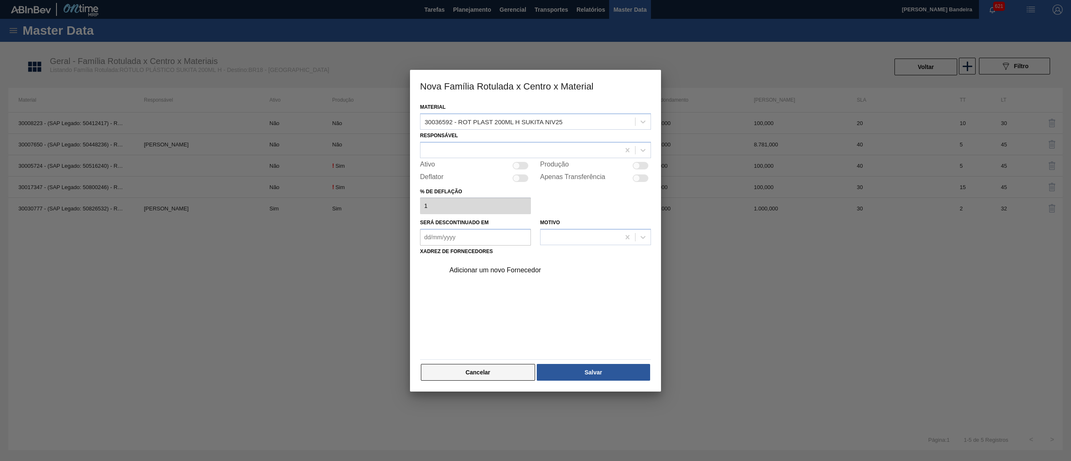
click at [498, 365] on button "Cancelar" at bounding box center [478, 372] width 114 height 17
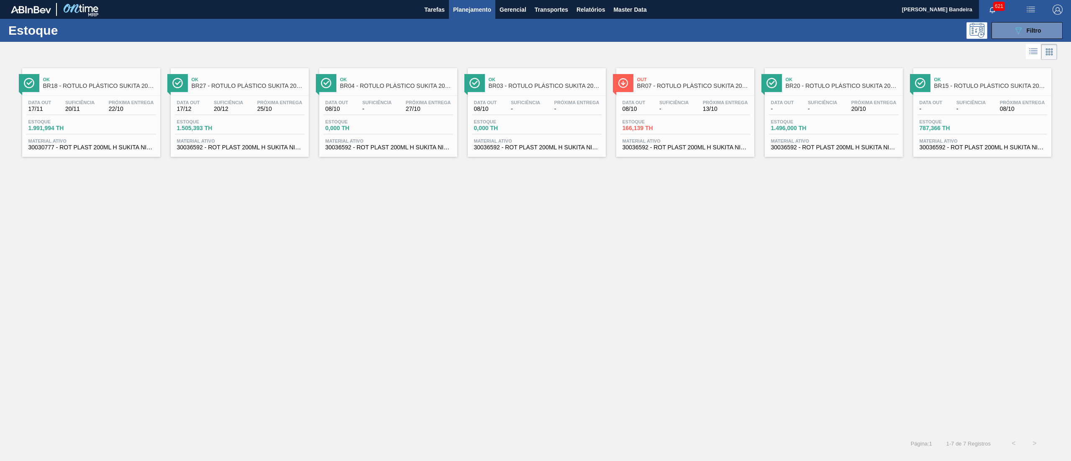
click at [278, 147] on span "30036592 - ROT PLAST 200ML H SUKITA NIV25" at bounding box center [240, 147] width 126 height 6
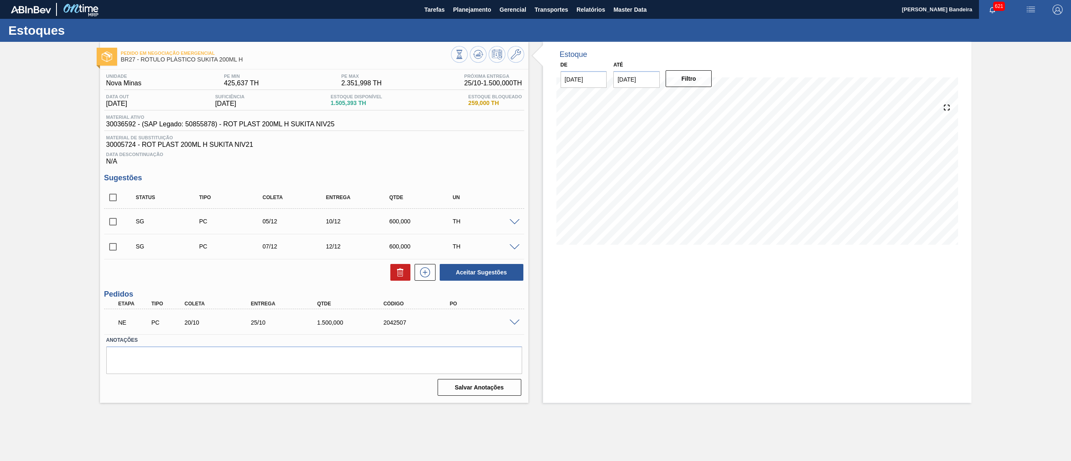
click at [511, 323] on span at bounding box center [515, 323] width 10 height 6
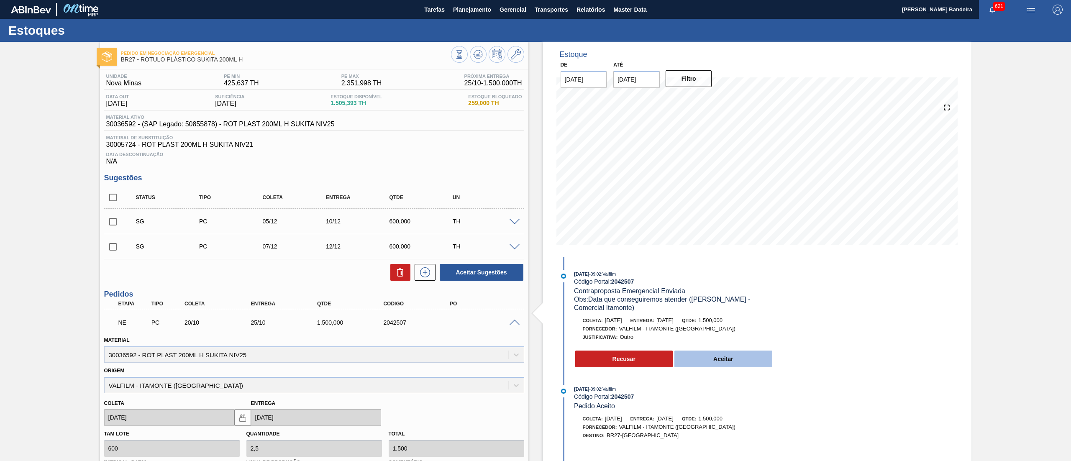
click at [727, 356] on button "Aceitar" at bounding box center [723, 359] width 98 height 17
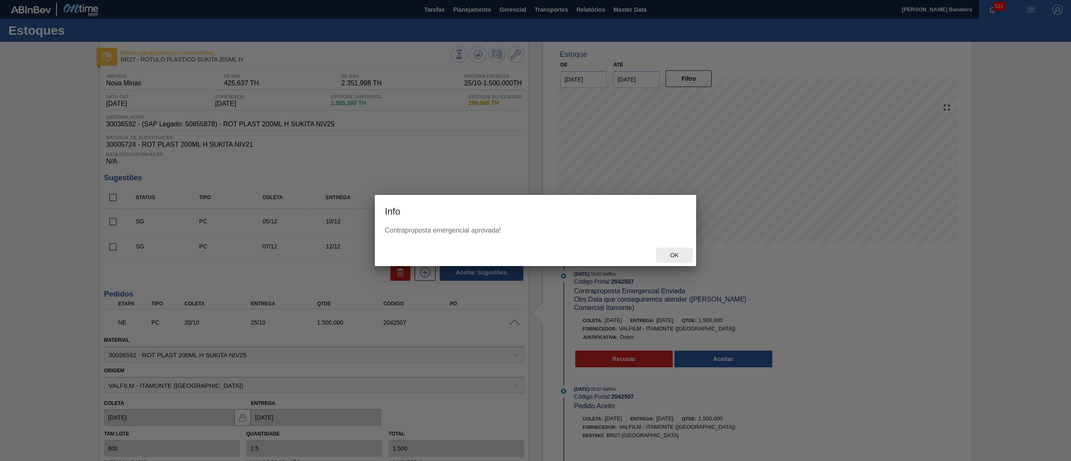
click at [678, 256] on span "Ok" at bounding box center [675, 255] width 22 height 7
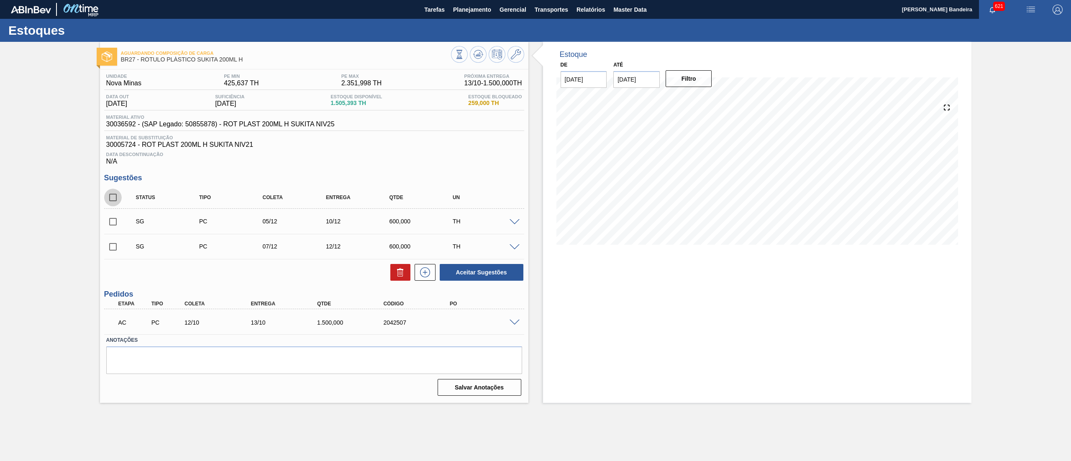
click at [114, 205] on input "checkbox" at bounding box center [113, 198] width 18 height 18
checkbox input "true"
click at [488, 271] on button "Aceitar Sugestões" at bounding box center [482, 272] width 84 height 17
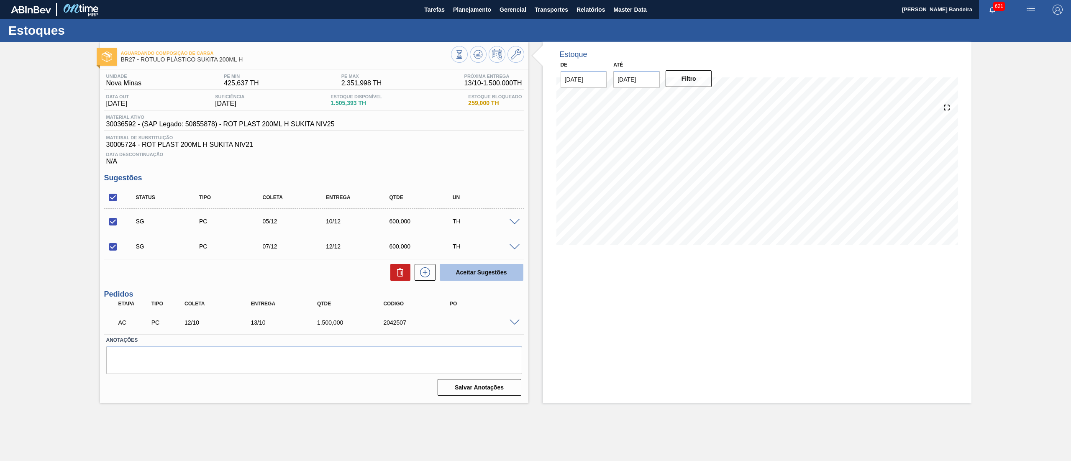
checkbox input "false"
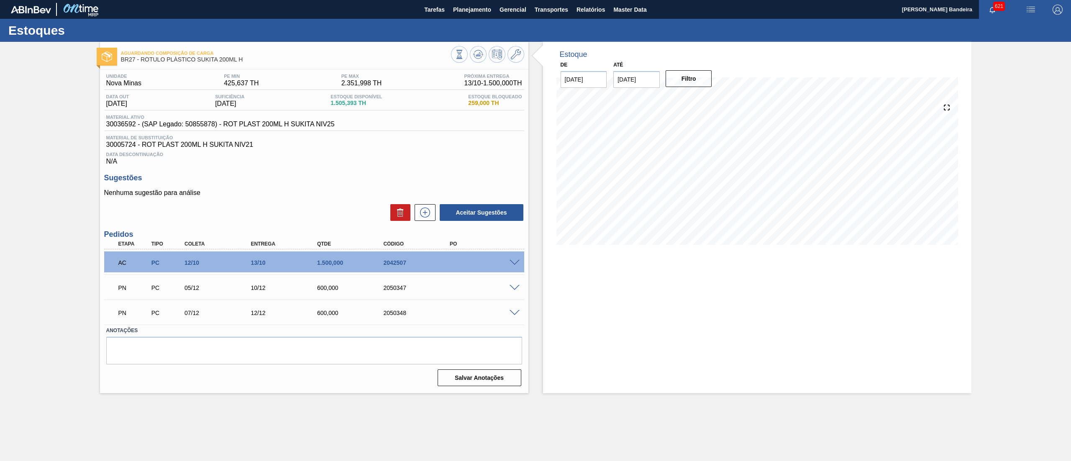
click at [513, 291] on span at bounding box center [515, 288] width 10 height 6
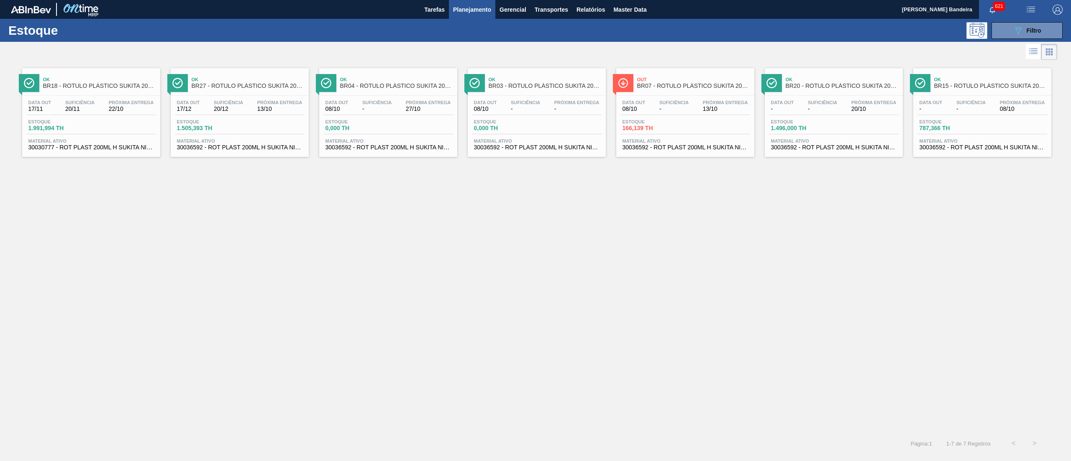
click at [446, 149] on span "30036592 - ROT PLAST 200ML H SUKITA NIV25" at bounding box center [388, 147] width 126 height 6
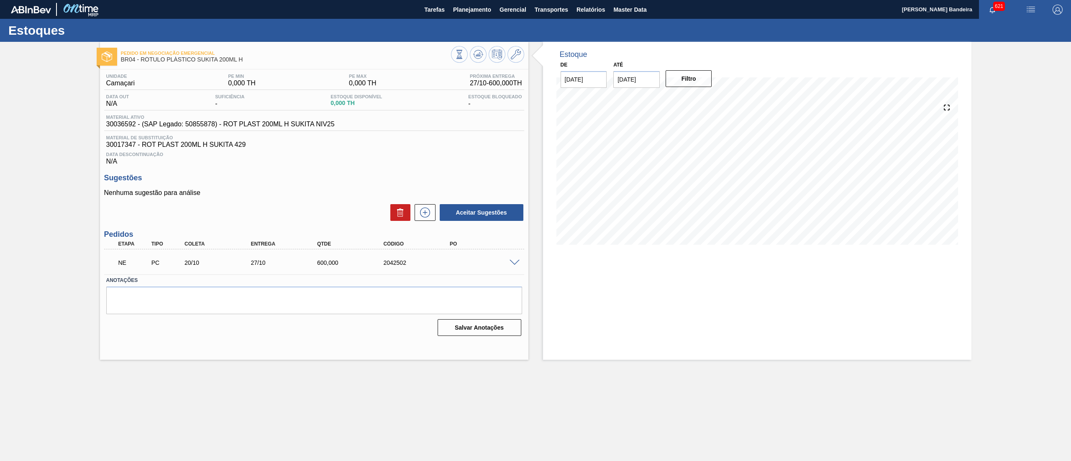
click at [512, 263] on span at bounding box center [515, 263] width 10 height 6
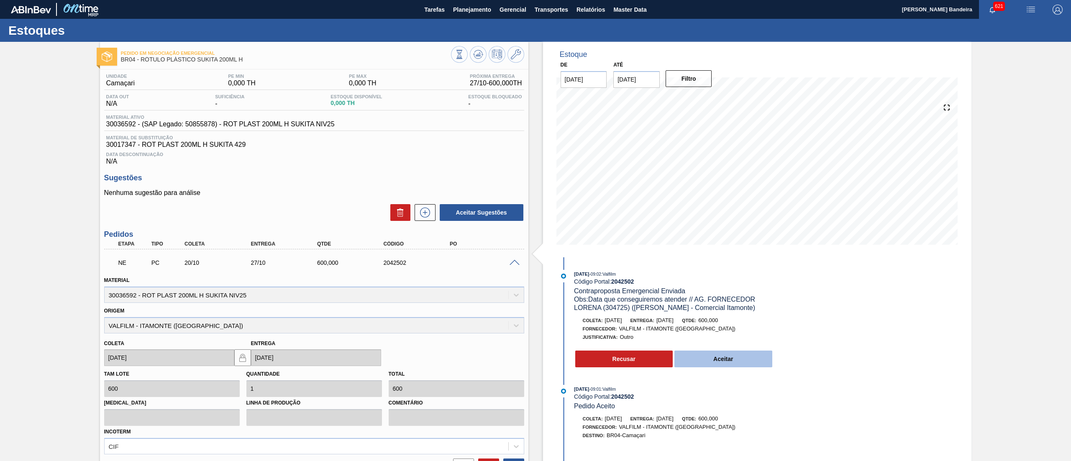
click at [694, 356] on button "Aceitar" at bounding box center [723, 359] width 98 height 17
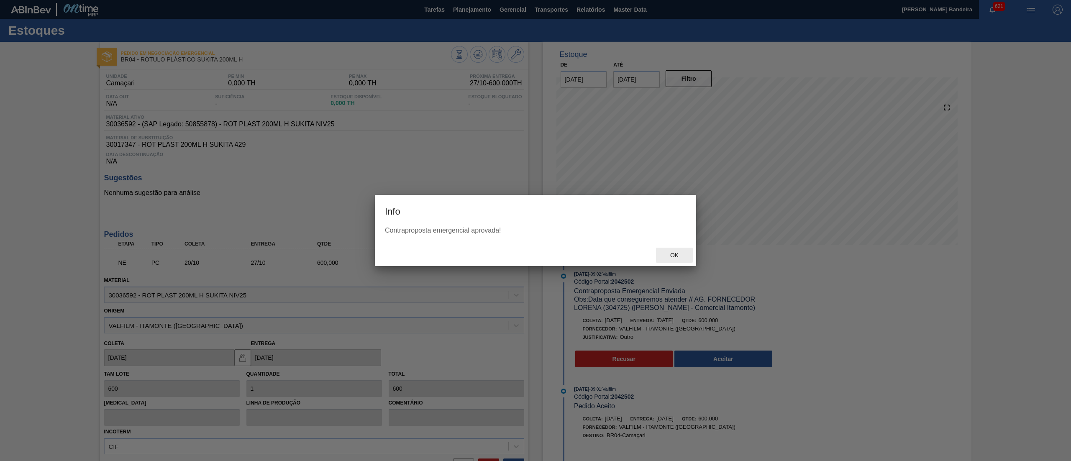
click at [676, 257] on span "Ok" at bounding box center [675, 255] width 22 height 7
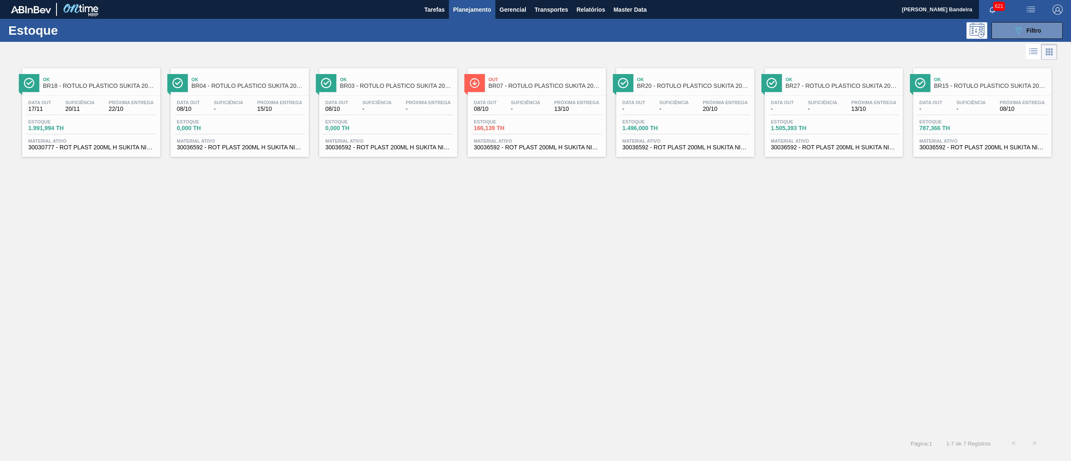
click at [563, 148] on span "30036592 - ROT PLAST 200ML H SUKITA NIV25" at bounding box center [537, 147] width 126 height 6
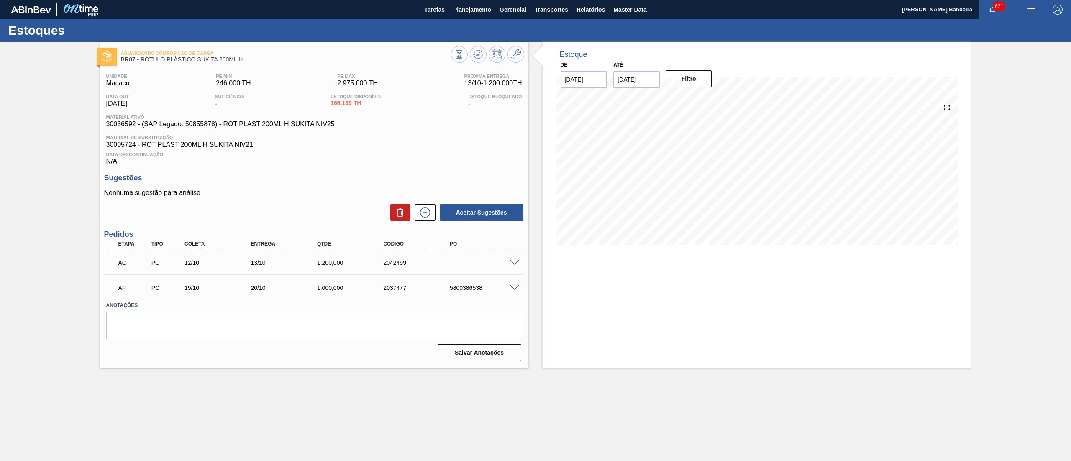
click at [514, 264] on span at bounding box center [515, 263] width 10 height 6
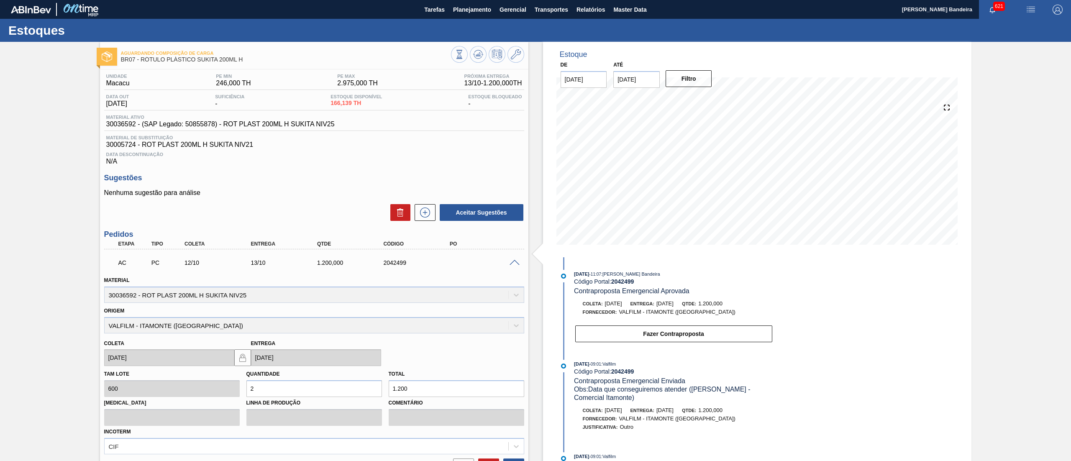
click at [514, 264] on span at bounding box center [515, 263] width 10 height 6
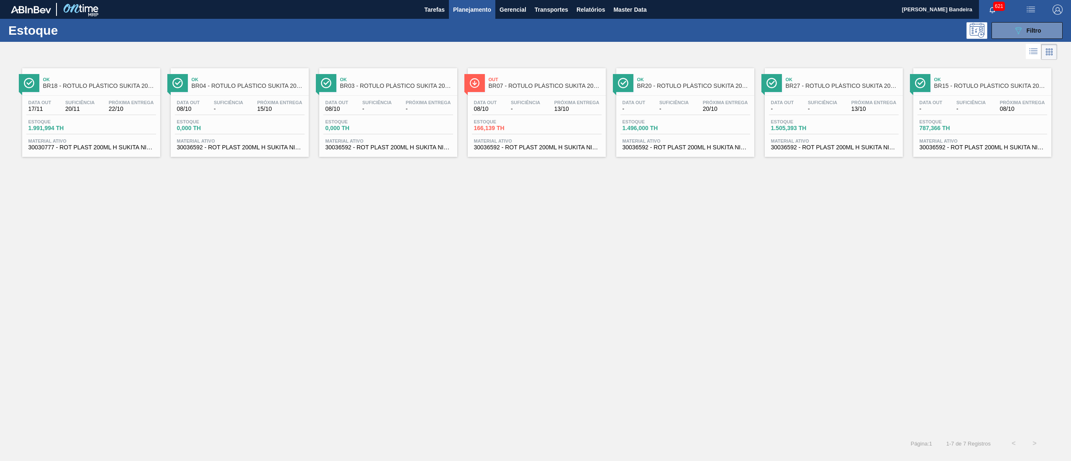
click at [670, 147] on span "30036592 - ROT PLAST 200ML H SUKITA NIV25" at bounding box center [686, 147] width 126 height 6
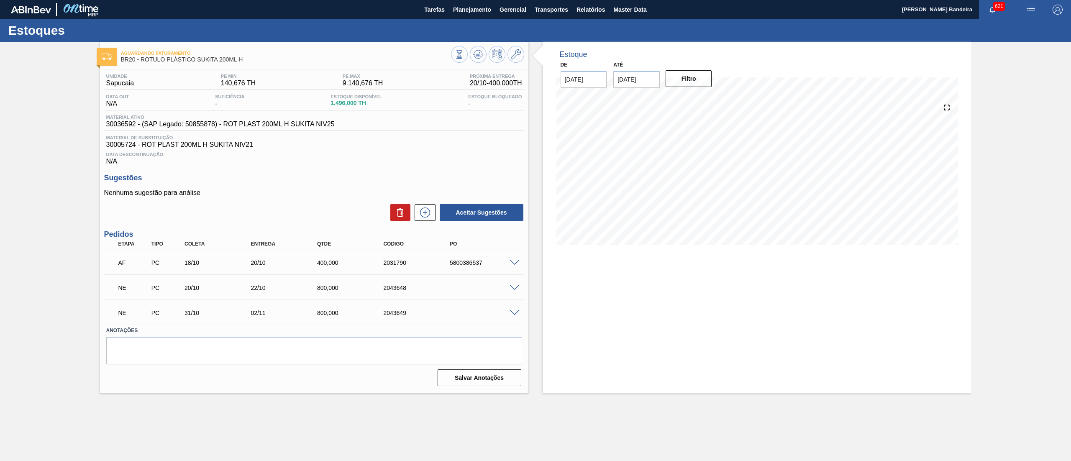
click at [512, 289] on span at bounding box center [515, 288] width 10 height 6
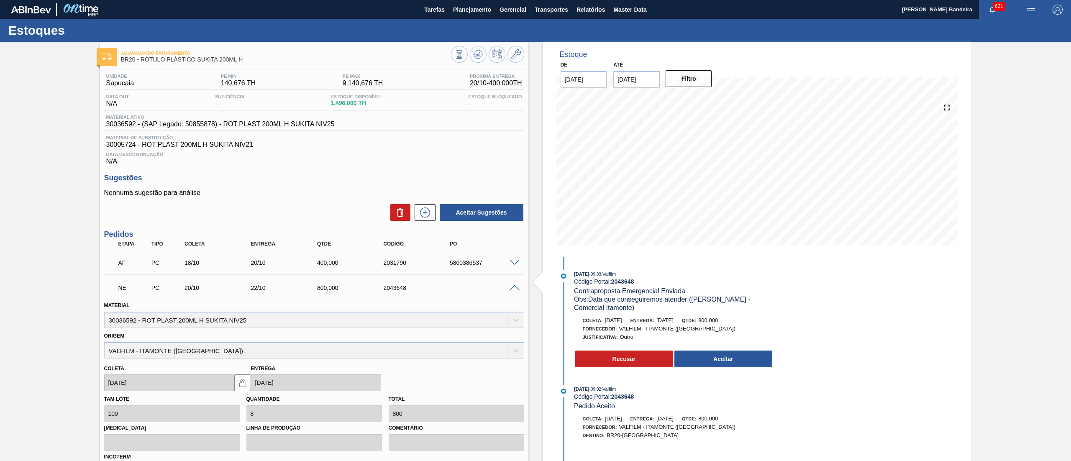
click at [735, 360] on button "Aceitar" at bounding box center [723, 359] width 98 height 17
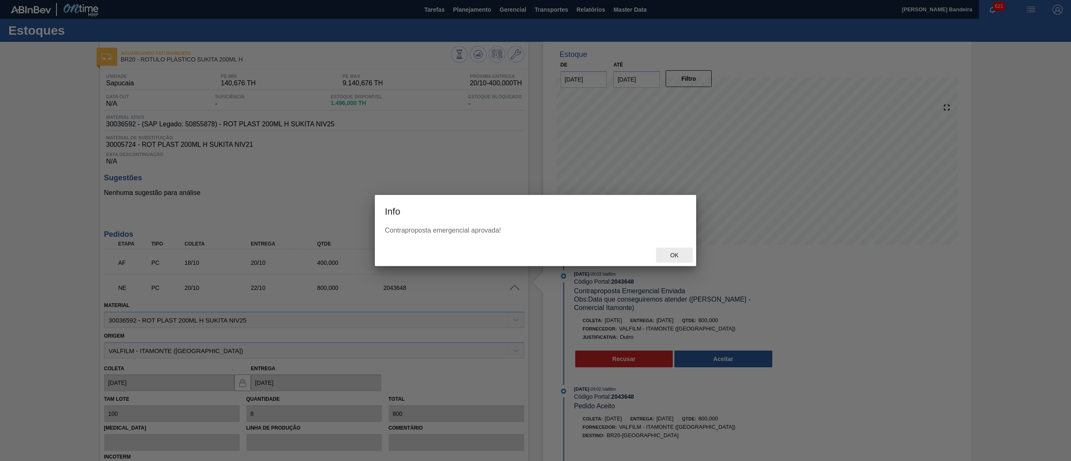
click at [668, 254] on span "Ok" at bounding box center [675, 255] width 22 height 7
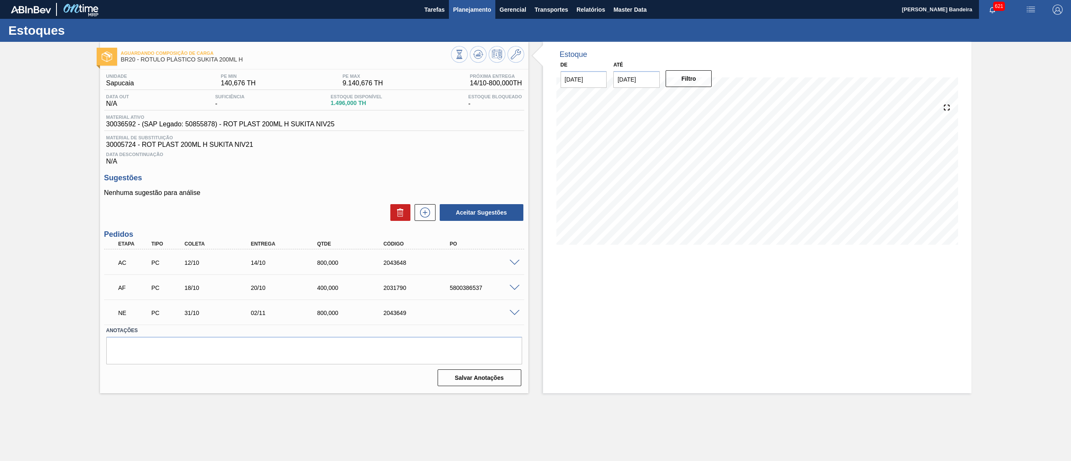
click at [463, 15] on button "Planejamento" at bounding box center [472, 9] width 46 height 19
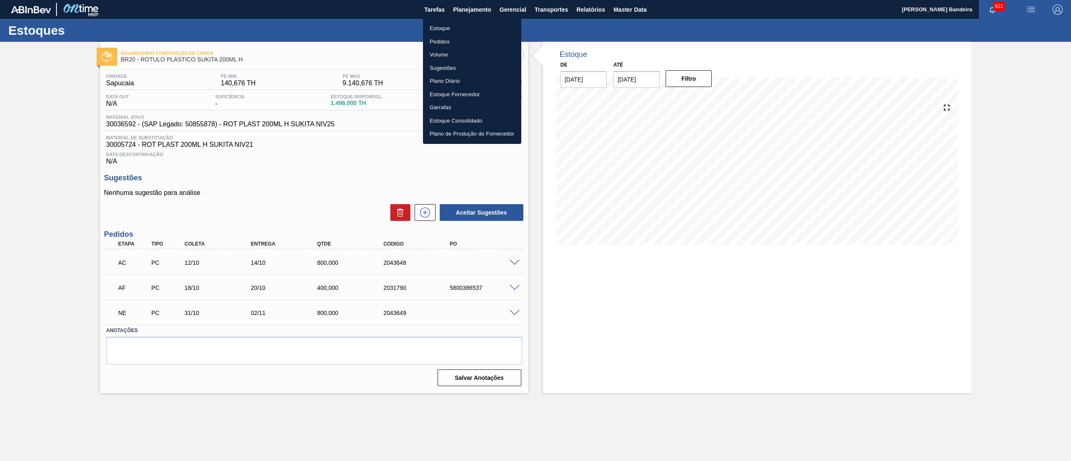
click at [458, 32] on li "Estoque" at bounding box center [472, 28] width 98 height 13
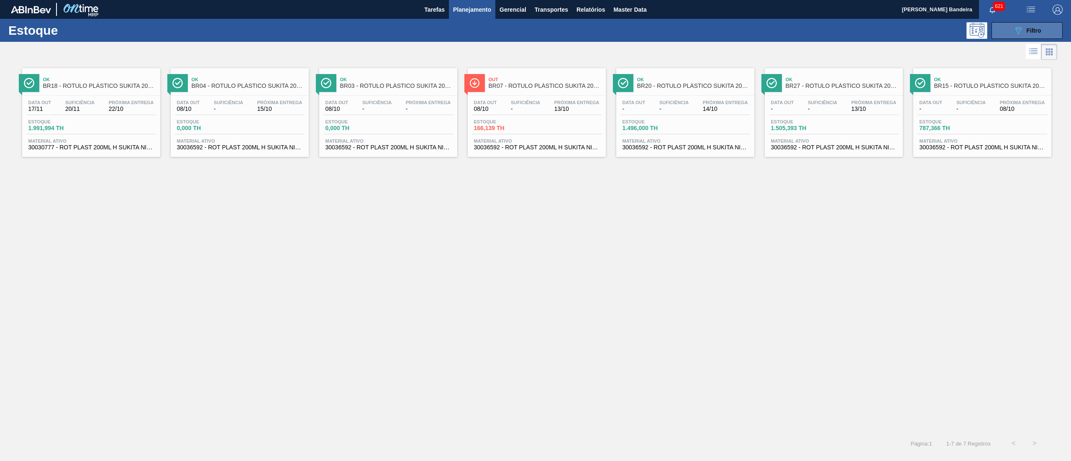
click at [1016, 28] on icon at bounding box center [1018, 30] width 6 height 7
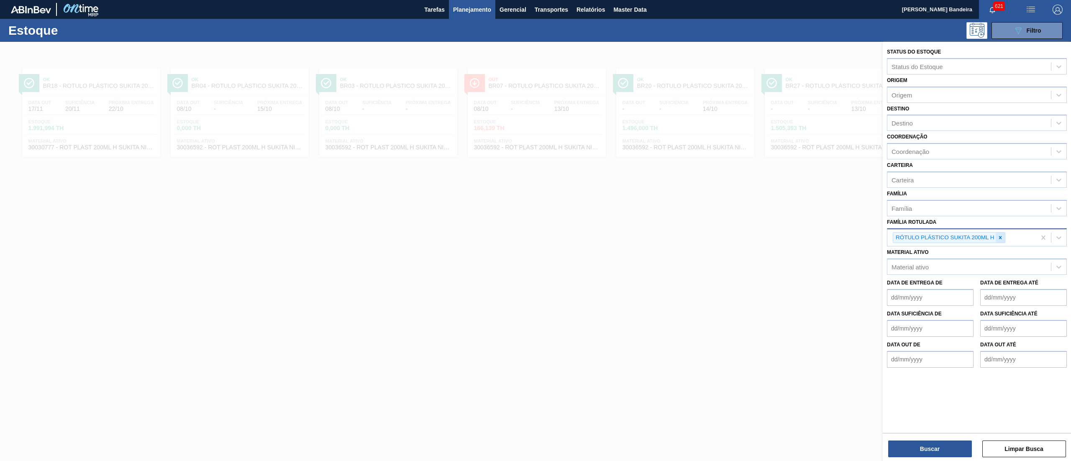
click at [998, 233] on div at bounding box center [1000, 238] width 9 height 10
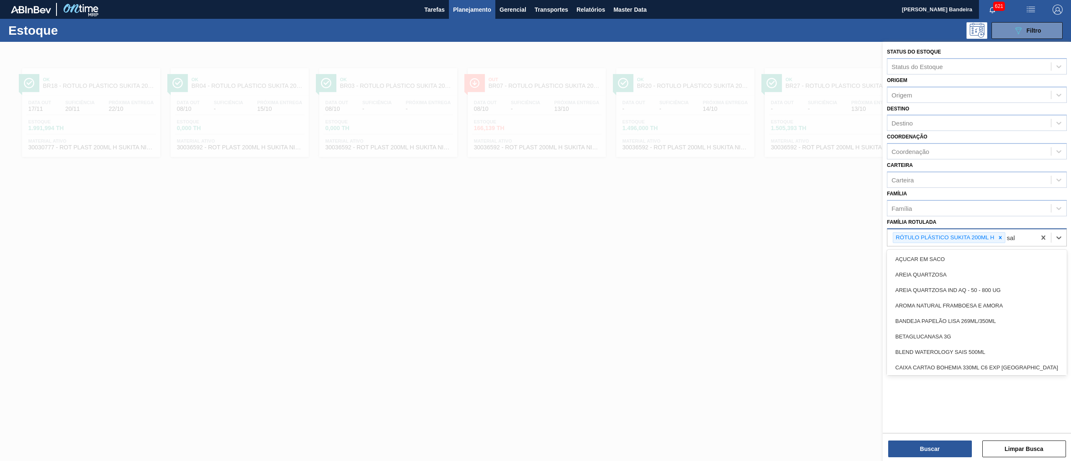
type Rotulada "sake"
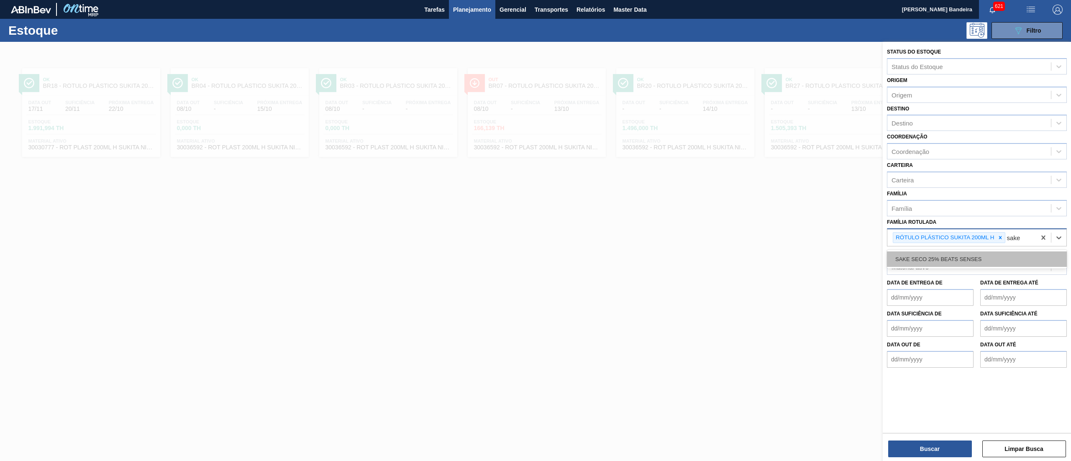
click at [981, 258] on div "SAKE SECO 25% BEATS SENSES" at bounding box center [977, 258] width 180 height 15
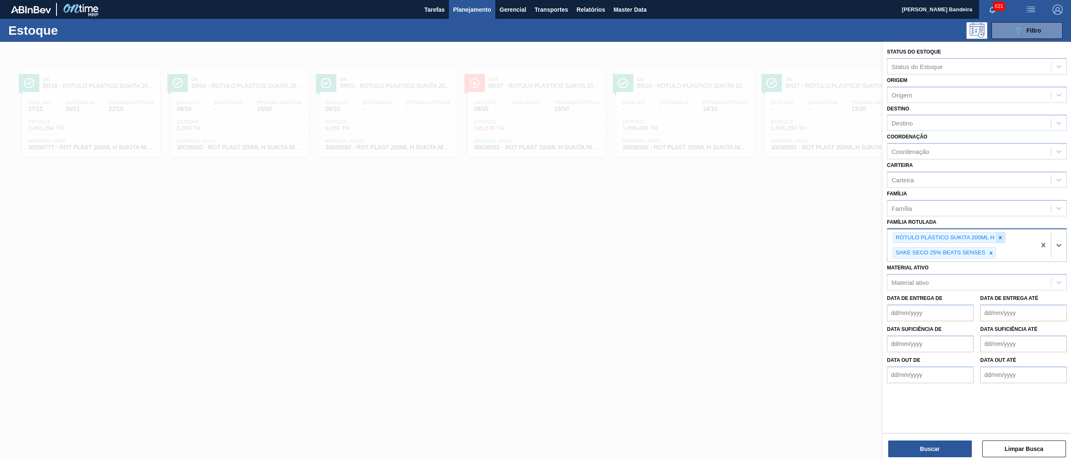
click at [1000, 235] on icon at bounding box center [1000, 238] width 6 height 6
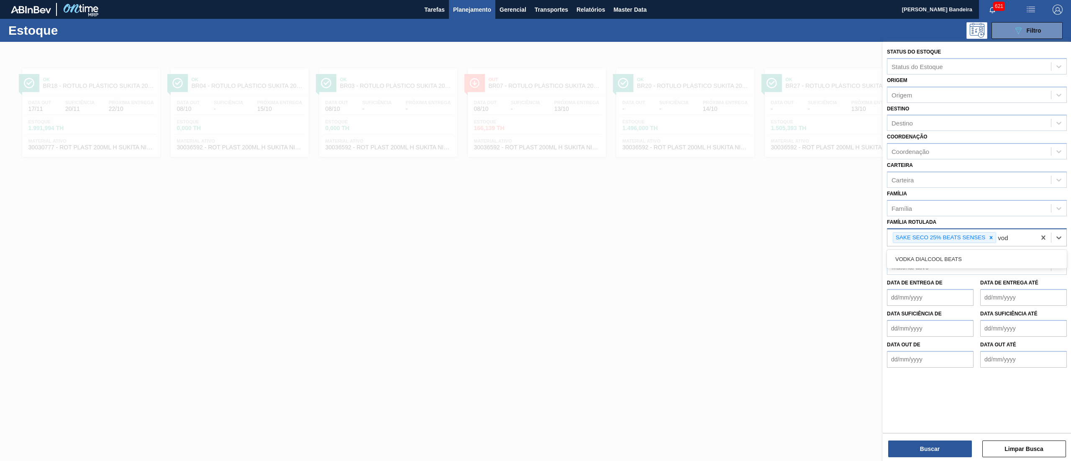
type Rotulada "vodk"
click at [956, 259] on div "VODKA DIALCOOL BEATS" at bounding box center [977, 258] width 180 height 15
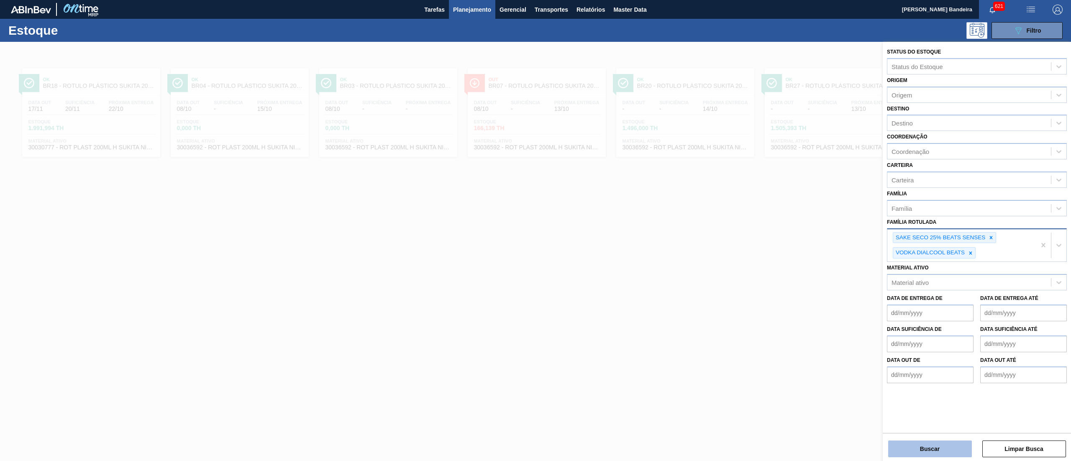
click at [917, 450] on button "Buscar" at bounding box center [930, 449] width 84 height 17
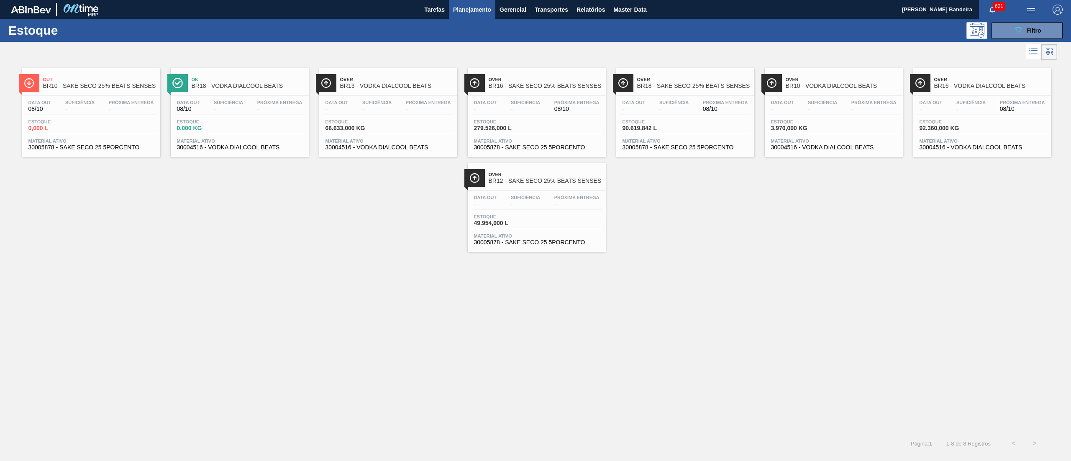
click at [554, 150] on span "30005878 - SAKE SECO 25 5PORCENTO" at bounding box center [537, 147] width 126 height 6
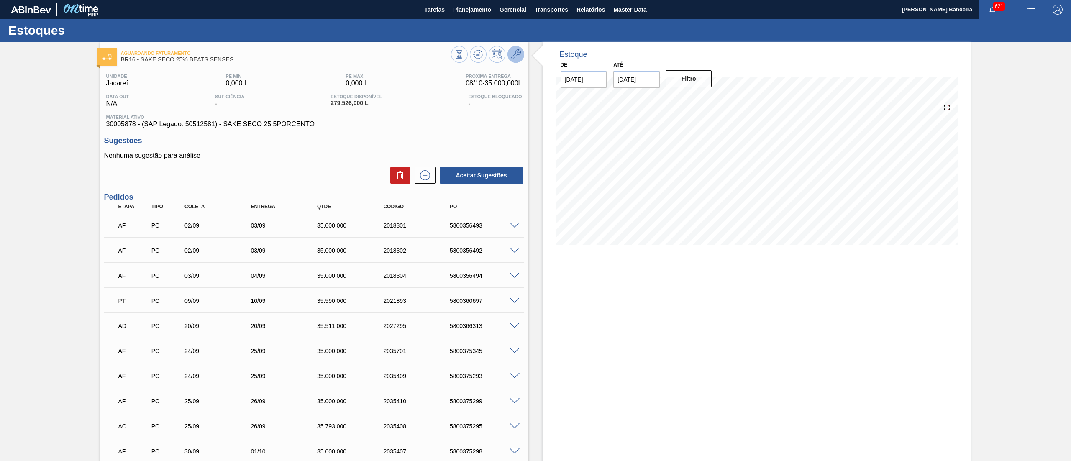
click at [514, 58] on icon at bounding box center [516, 54] width 10 height 10
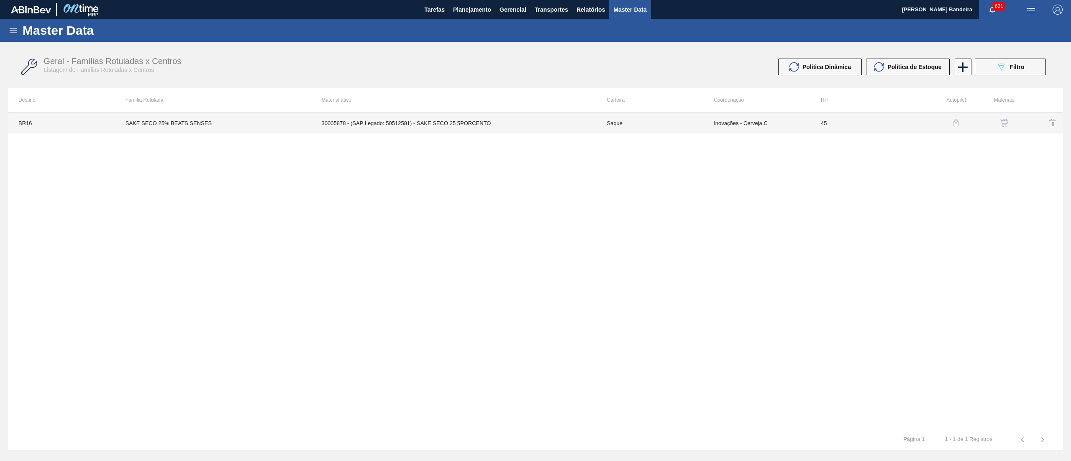
click at [573, 129] on td "30005878 - (SAP Legado: 50512581) - SAKE SECO 25 5PORCENTO" at bounding box center [454, 123] width 285 height 21
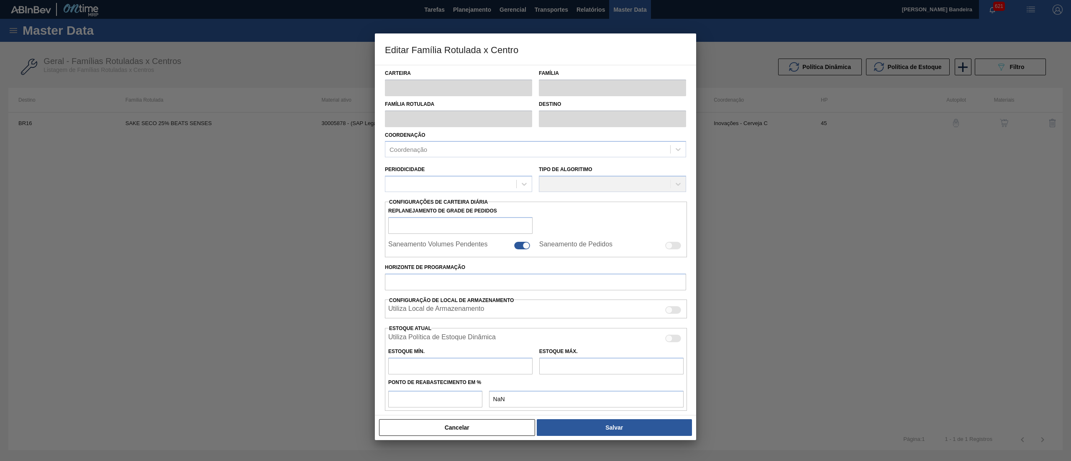
type input "Saque"
type input "SAKE SECO 25% BEATS SENSES"
type input "BR16 - Jacareí"
type input "45"
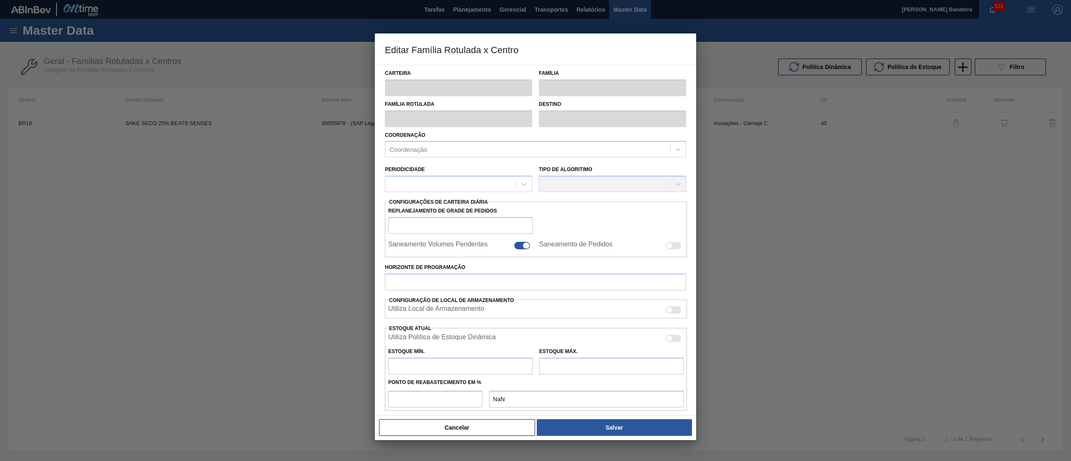
type input "0"
type input "100"
type input "0,000"
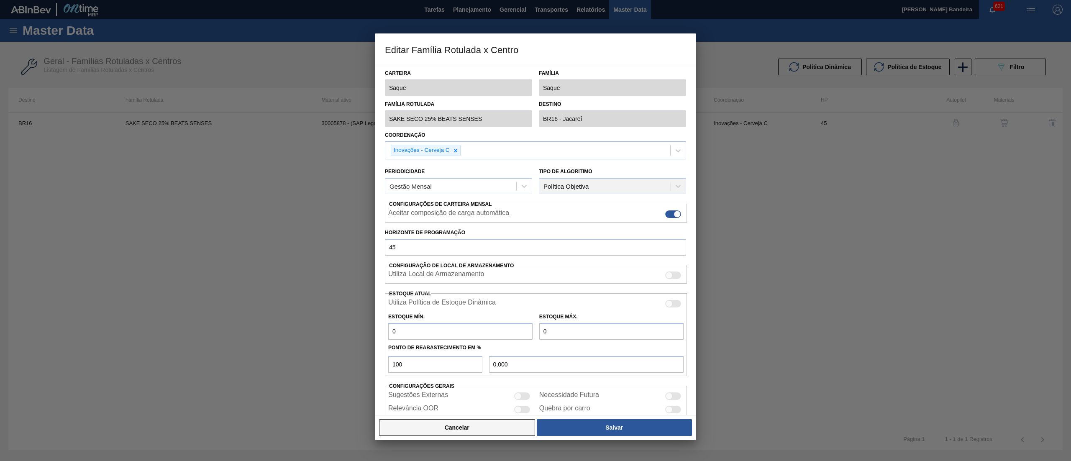
click at [457, 428] on button "Cancelar" at bounding box center [457, 427] width 156 height 17
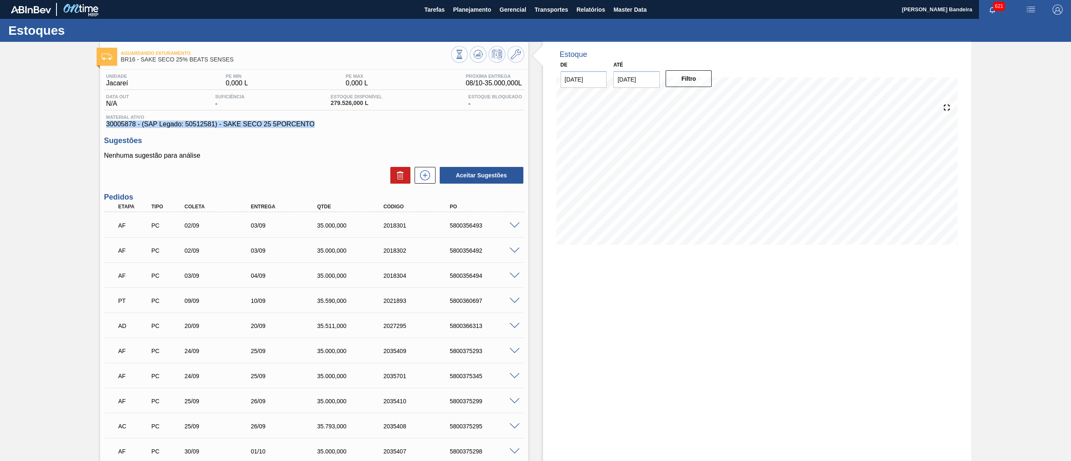
drag, startPoint x: 316, startPoint y: 125, endPoint x: 91, endPoint y: 128, distance: 225.1
copy span "30005878 - (SAP Legado: 50512581) - SAKE SECO 25 5PORCENTO"
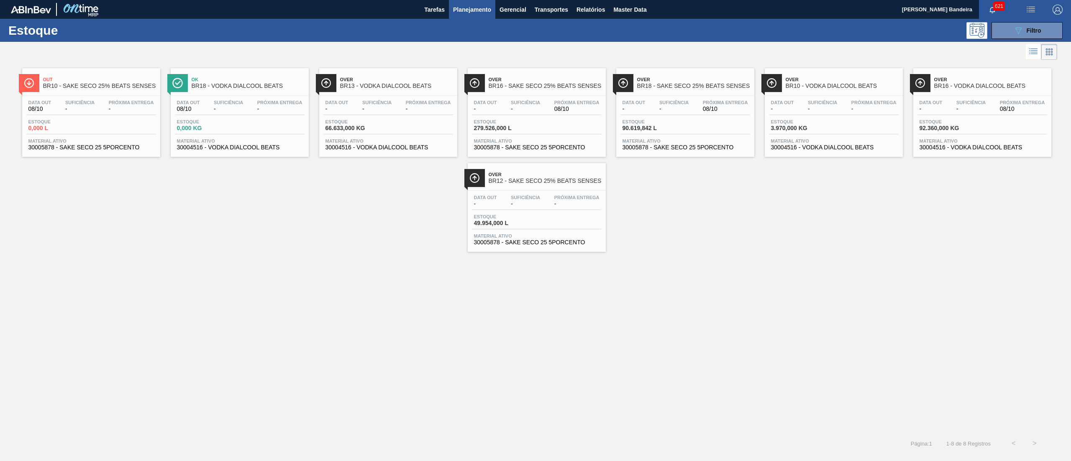
click at [393, 150] on span "30004516 - VODKA DIALCOOL BEATS" at bounding box center [388, 147] width 126 height 6
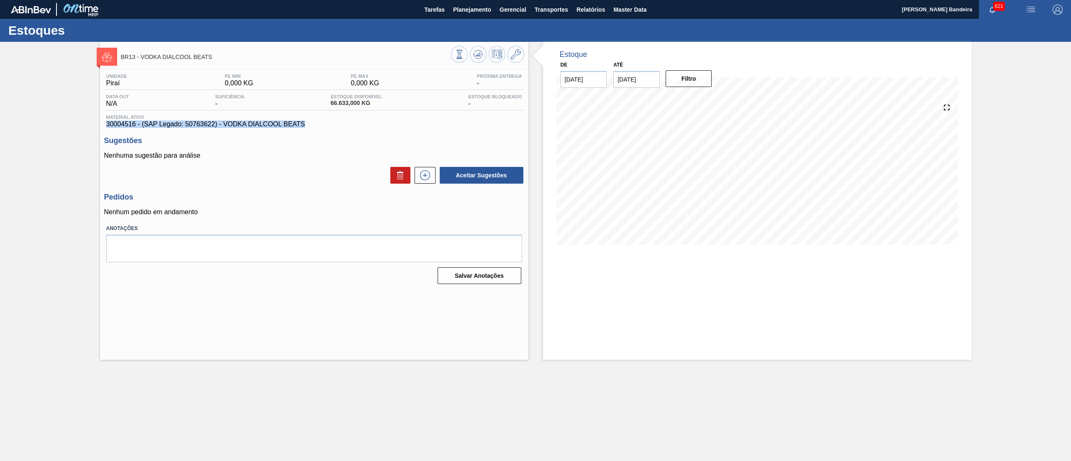
drag, startPoint x: 310, startPoint y: 127, endPoint x: 91, endPoint y: 123, distance: 218.8
click at [91, 123] on div "BR13 - VODKA DIALCOOL BEATS Unidade Piraí PE MIN 0,000 KG PE MAX 0,000 KG Próxi…" at bounding box center [535, 201] width 1071 height 318
copy span "30004516 - (SAP Legado: 50763622) - VODKA DIALCOOL BEATS"
